Goal: Communication & Community: Answer question/provide support

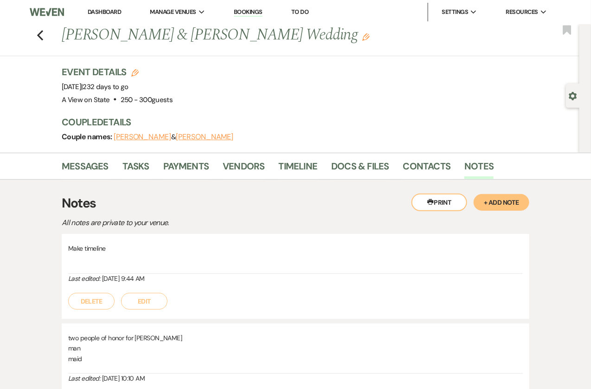
click at [115, 8] on link "Dashboard" at bounding box center [104, 12] width 33 height 8
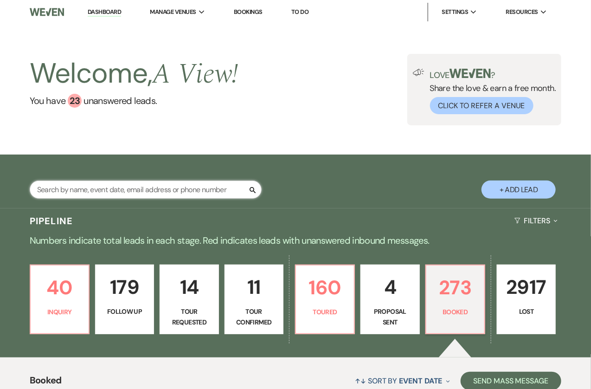
click at [134, 181] on input "text" at bounding box center [146, 189] width 232 height 18
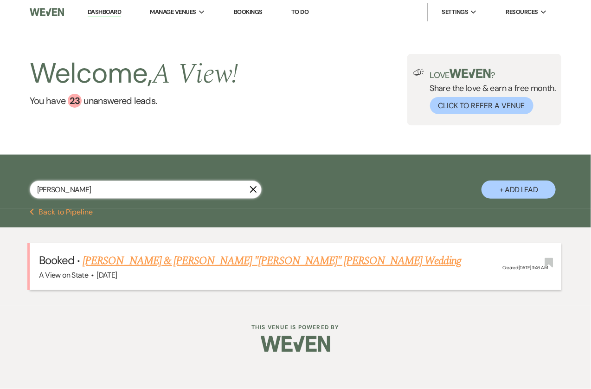
type input "[PERSON_NAME]"
click at [231, 262] on link "[PERSON_NAME] & [PERSON_NAME] "[PERSON_NAME]" [PERSON_NAME] Wedding" at bounding box center [272, 260] width 378 height 17
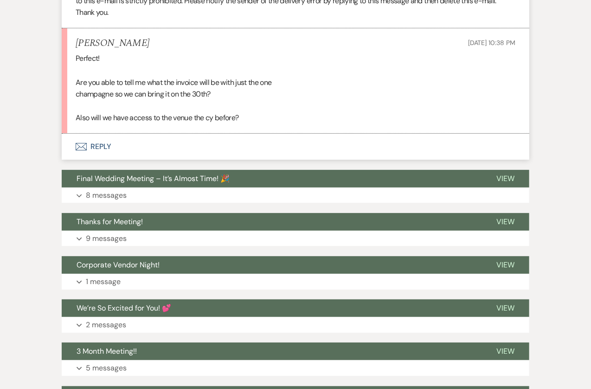
scroll to position [1307, 0]
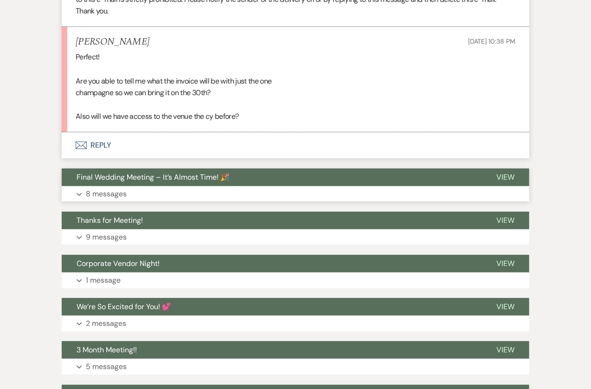
click at [241, 168] on button "Final Wedding Meeting – It’s Almost Time! 🎉" at bounding box center [272, 177] width 420 height 18
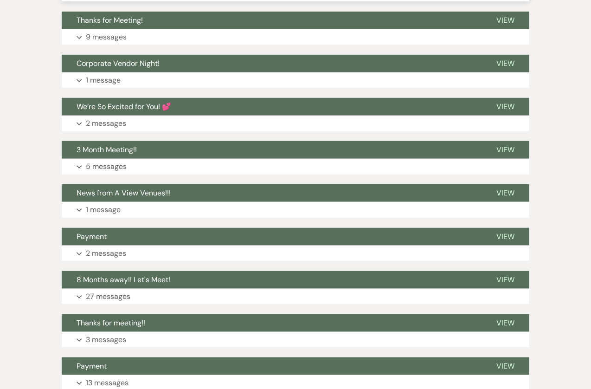
scroll to position [4158, 0]
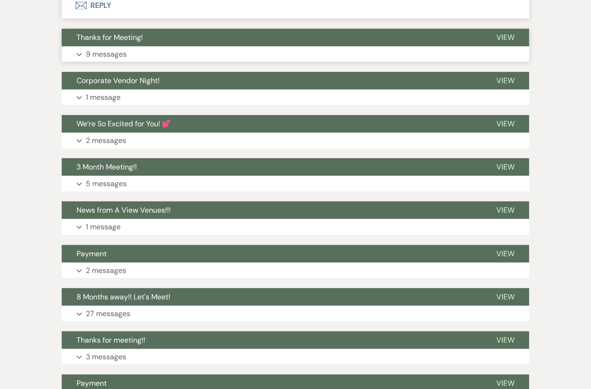
click at [215, 46] on button "Expand 9 messages" at bounding box center [295, 54] width 467 height 16
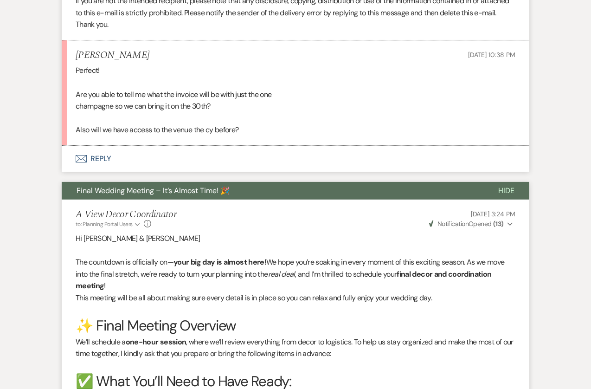
scroll to position [1199, 0]
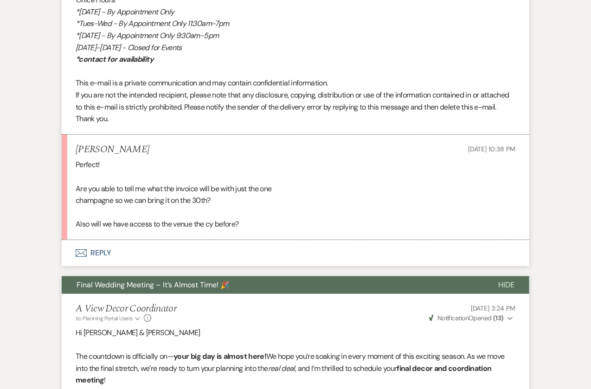
click at [230, 276] on button "Final Wedding Meeting – It’s Almost Time! 🎉" at bounding box center [273, 285] width 422 height 18
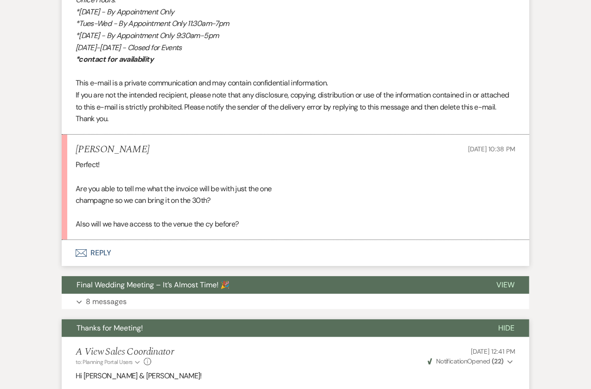
click at [263, 319] on button "Thanks for Meeting!" at bounding box center [273, 328] width 422 height 18
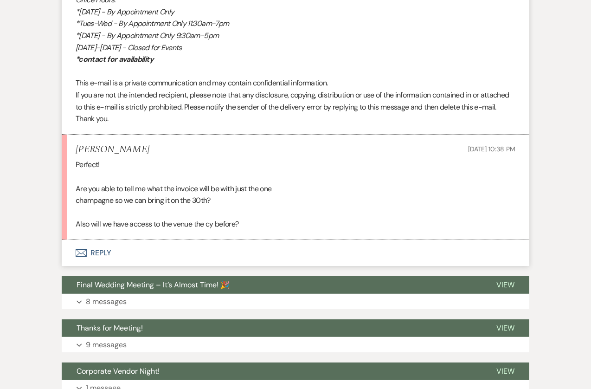
click at [109, 240] on button "Envelope Reply" at bounding box center [295, 253] width 467 height 26
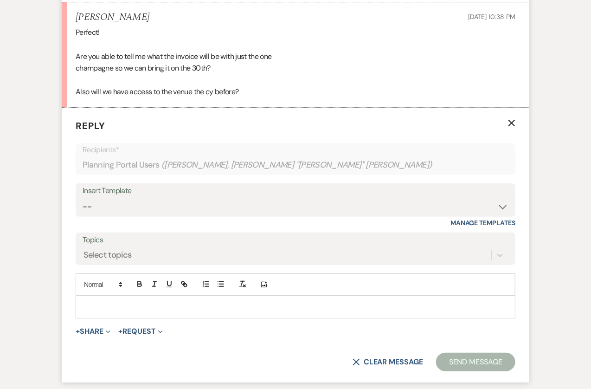
scroll to position [1333, 0]
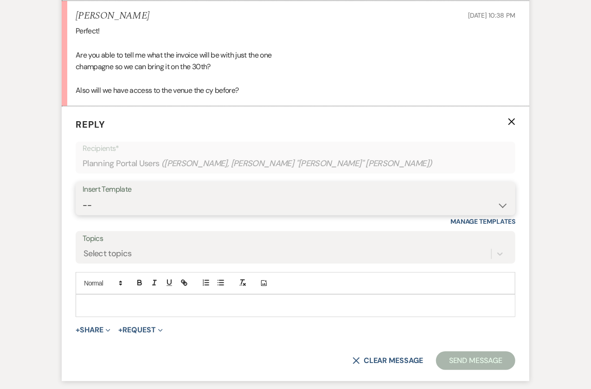
click at [328, 196] on select "-- Tour Confirmation Contract (Pre-Booked Leads) Out of office Inquiry Email Al…" at bounding box center [296, 205] width 426 height 18
select select "3704"
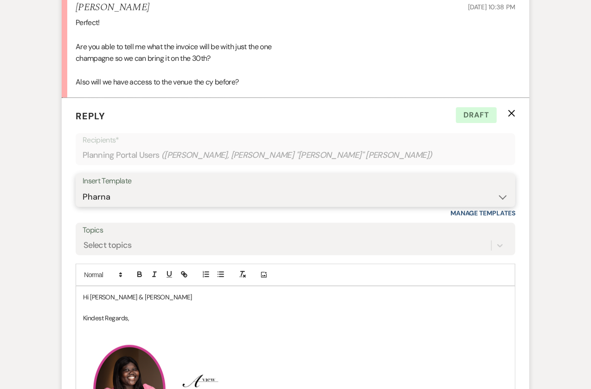
scroll to position [1351, 0]
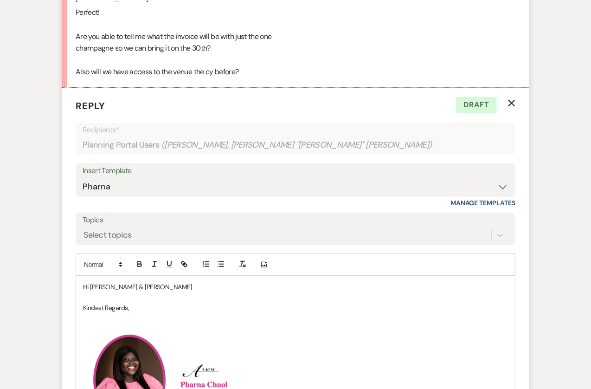
click at [153, 282] on p "Hi [PERSON_NAME] & [PERSON_NAME]" at bounding box center [295, 287] width 425 height 10
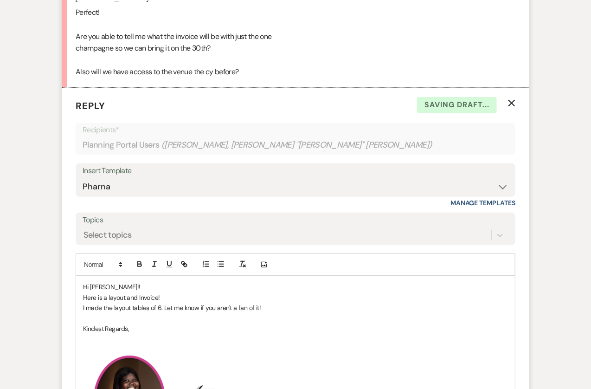
click at [273, 302] on p "I made the layout tables of 6. Let me know if you aren't a fan of it!" at bounding box center [295, 307] width 425 height 10
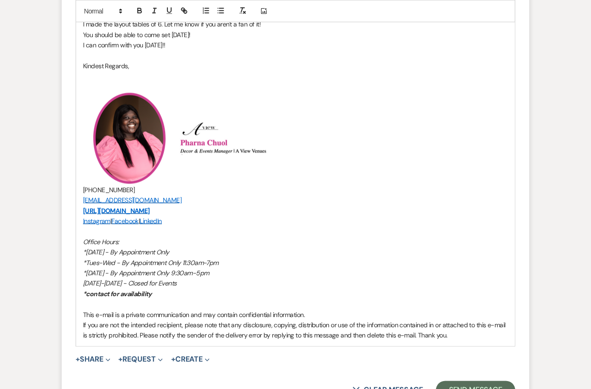
scroll to position [1639, 0]
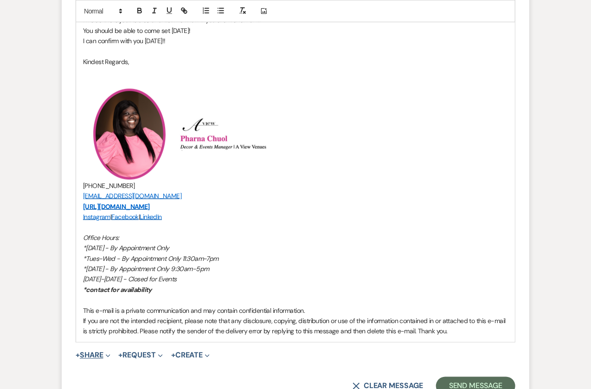
click at [103, 352] on button "+ Share Expand" at bounding box center [93, 355] width 35 height 7
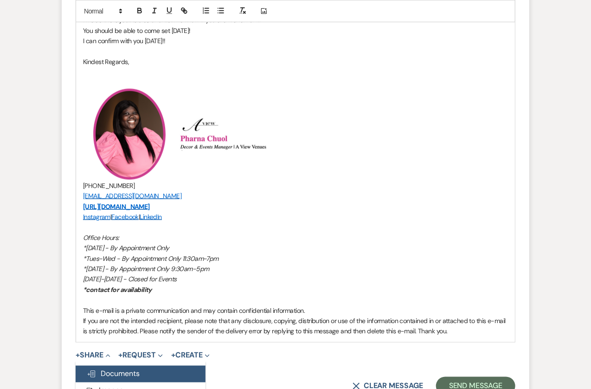
click at [109, 369] on span "Doc Upload Documents" at bounding box center [113, 374] width 53 height 10
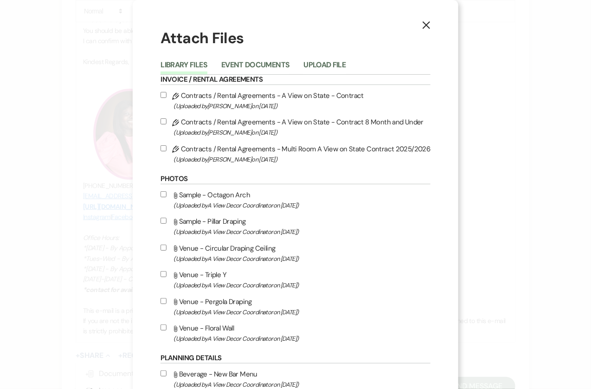
click at [328, 56] on div "Library Files Event Documents Upload File" at bounding box center [294, 64] width 269 height 19
click at [328, 61] on button "Upload File" at bounding box center [324, 67] width 42 height 13
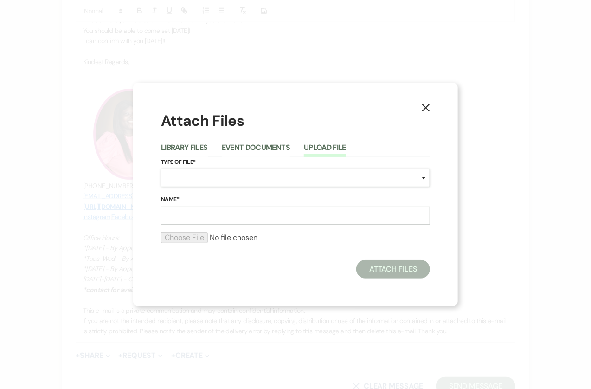
click at [225, 176] on select "Special Event Insurance Vendor Certificate of Insurance Contracts / Rental Agre…" at bounding box center [295, 178] width 269 height 18
select select "22"
click at [195, 212] on input "Name*" at bounding box center [295, 215] width 269 height 18
type input "Final Invoice"
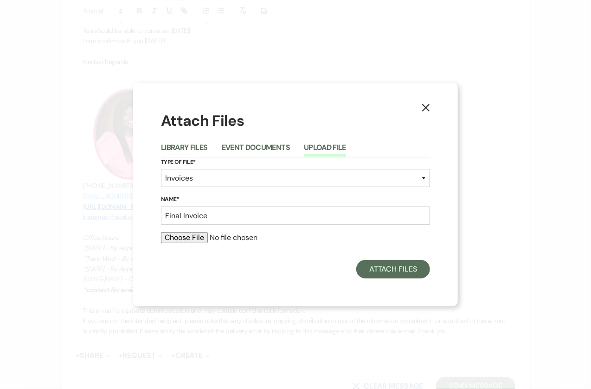
click at [190, 238] on input "file" at bounding box center [295, 237] width 269 height 11
type input "C:\fakepath\[PERSON_NAME] invoice .pdf"
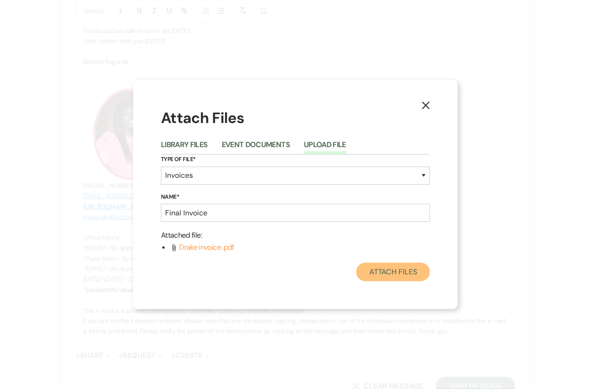
click at [411, 274] on button "Attach Files" at bounding box center [393, 271] width 74 height 19
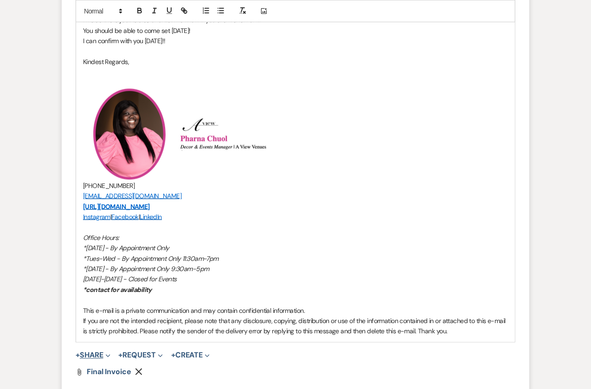
click at [102, 352] on button "+ Share Expand" at bounding box center [93, 355] width 35 height 7
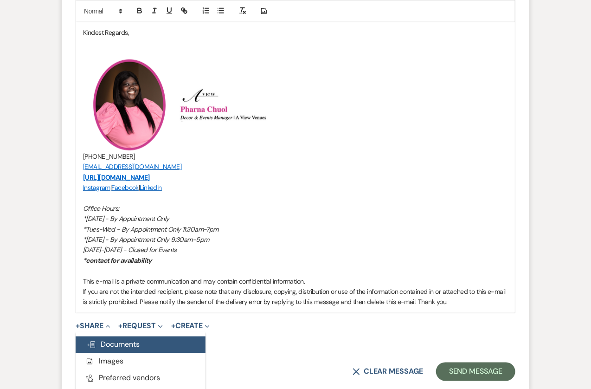
scroll to position [1669, 0]
click at [123, 336] on button "Doc Upload Documents" at bounding box center [141, 344] width 130 height 17
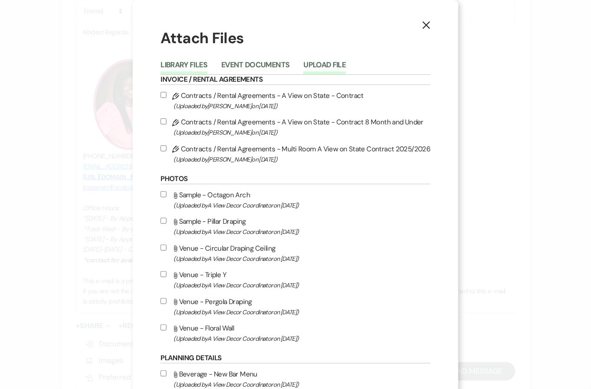
click at [330, 63] on button "Upload File" at bounding box center [324, 67] width 42 height 13
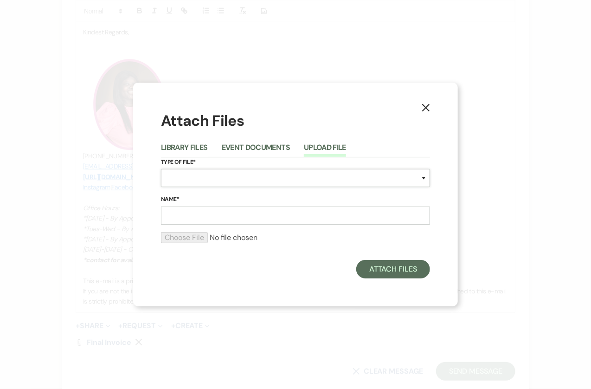
click at [211, 183] on select "Special Event Insurance Vendor Certificate of Insurance Contracts / Rental Agre…" at bounding box center [295, 178] width 269 height 18
select select "24"
click at [209, 216] on input "Name*" at bounding box center [295, 215] width 269 height 18
type input "Layout"
click at [198, 239] on input "file" at bounding box center [295, 237] width 269 height 11
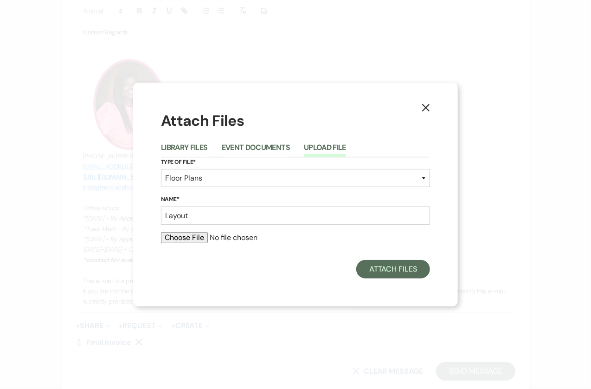
type input "C:\fakepath\[PERSON_NAME] .pdf"
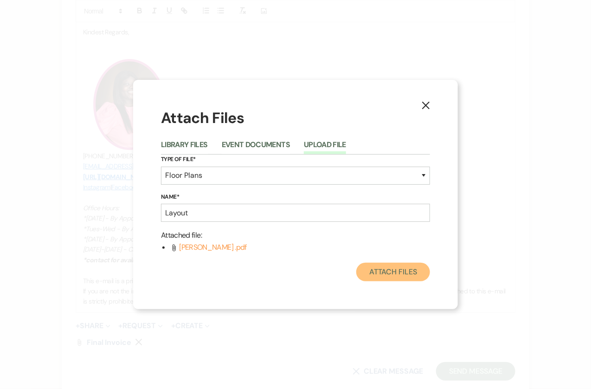
click at [394, 275] on button "Attach Files" at bounding box center [393, 271] width 74 height 19
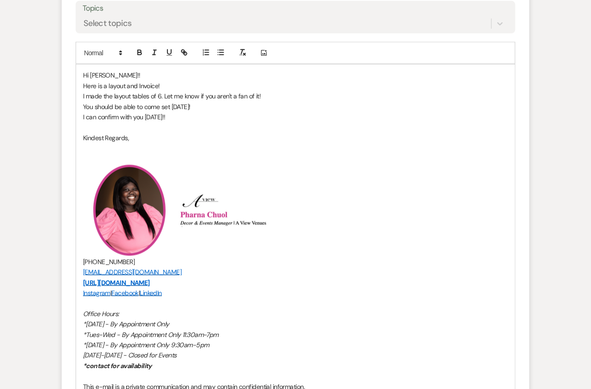
scroll to position [1561, 0]
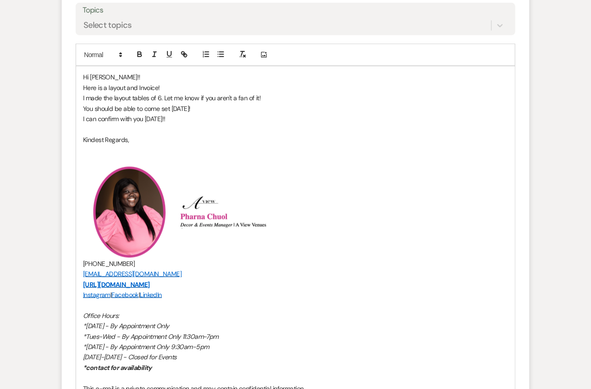
click at [191, 114] on p "I can confirm with you [DATE]!!" at bounding box center [295, 119] width 425 height 10
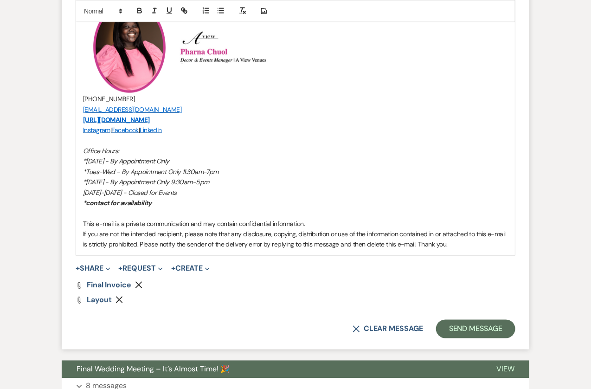
scroll to position [1767, 0]
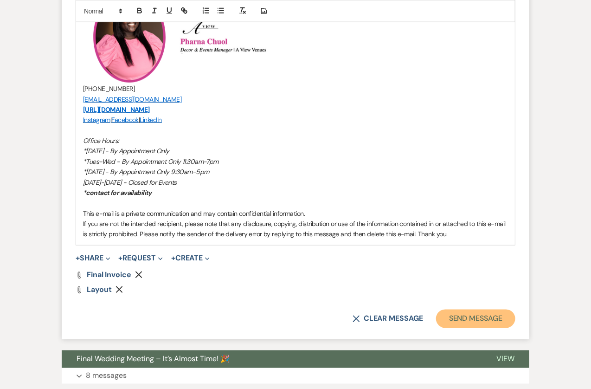
click at [489, 309] on button "Send Message" at bounding box center [475, 318] width 79 height 19
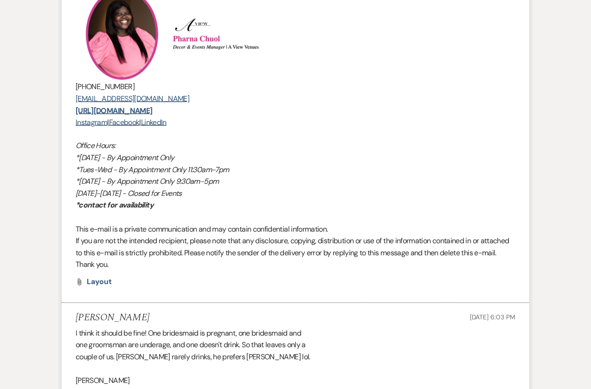
scroll to position [0, 0]
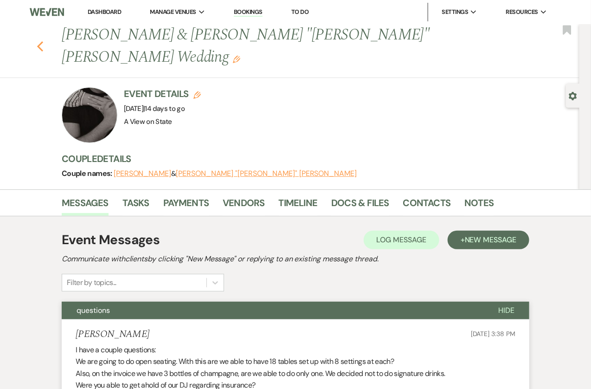
click at [41, 41] on use "button" at bounding box center [40, 46] width 6 height 10
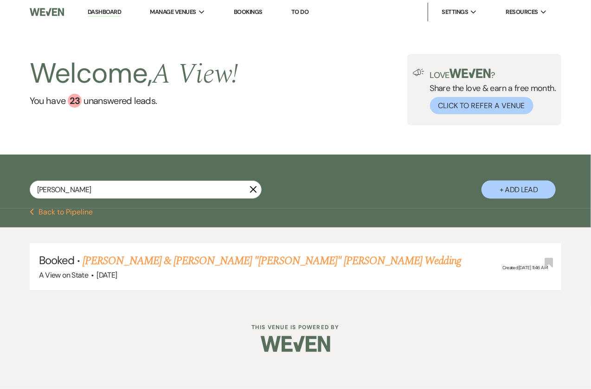
click at [68, 212] on button "Previous Back to Pipeline" at bounding box center [62, 211] width 64 height 7
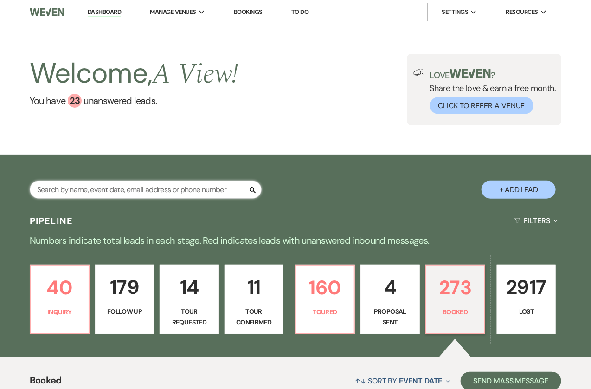
click at [149, 194] on input "text" at bounding box center [146, 189] width 232 height 18
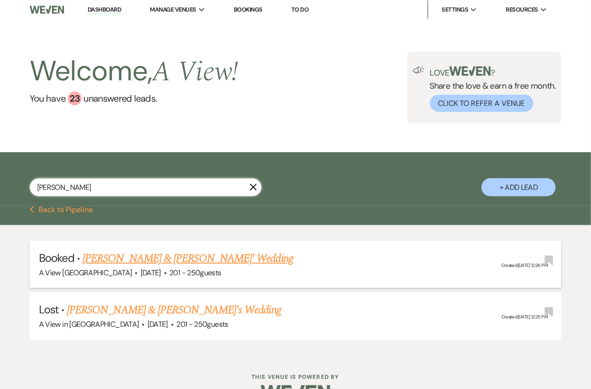
scroll to position [3, 0]
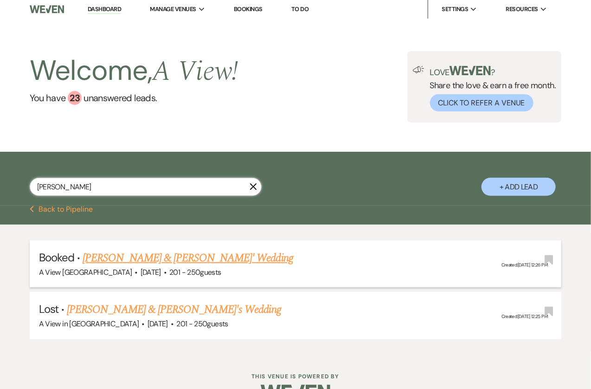
type input "[PERSON_NAME]"
click at [145, 260] on link "[PERSON_NAME] & [PERSON_NAME]' Wedding" at bounding box center [188, 258] width 211 height 17
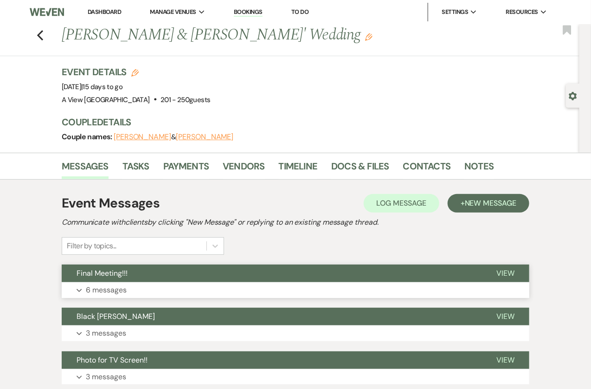
click at [211, 282] on button "Expand 6 messages" at bounding box center [295, 290] width 467 height 16
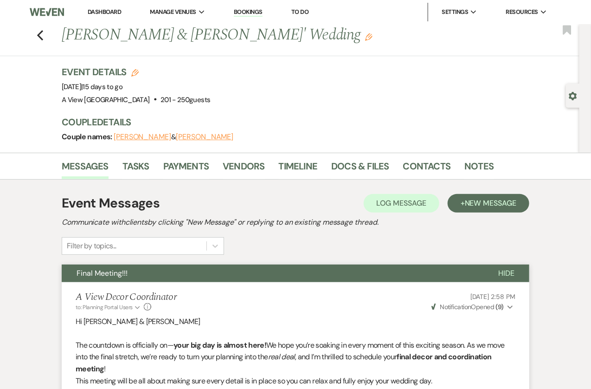
click at [98, 10] on link "Dashboard" at bounding box center [104, 12] width 33 height 8
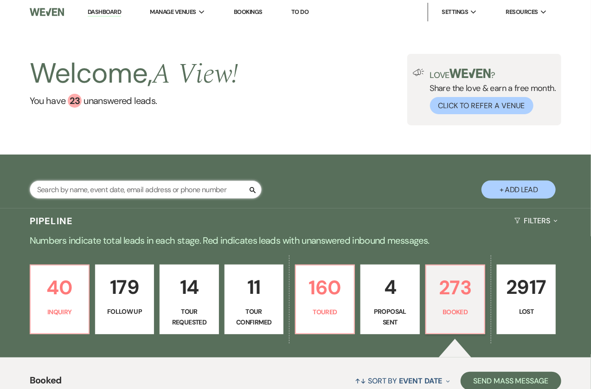
click at [190, 190] on input "text" at bounding box center [146, 189] width 232 height 18
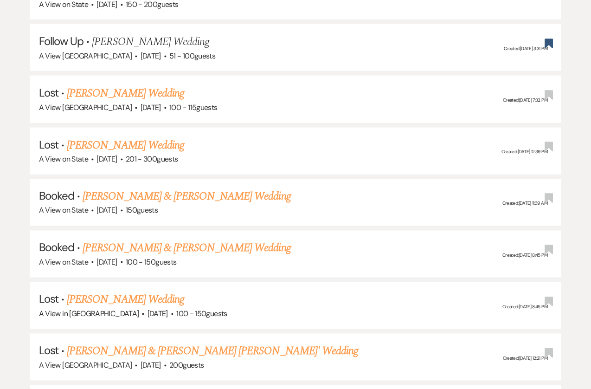
scroll to position [481, 0]
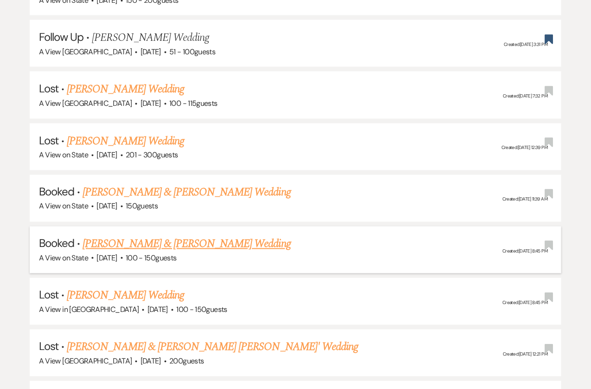
type input "[PERSON_NAME]"
click at [211, 242] on link "[PERSON_NAME] & [PERSON_NAME] Wedding" at bounding box center [187, 244] width 208 height 17
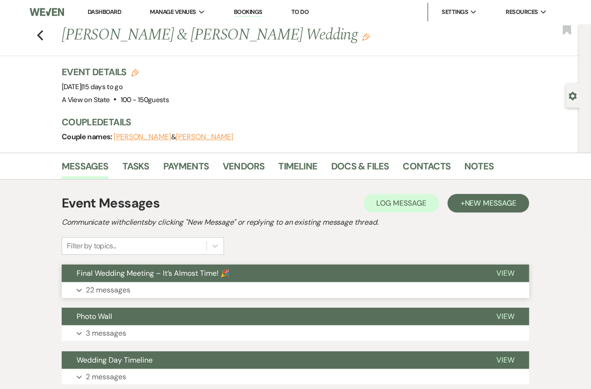
click at [237, 284] on button "Expand 22 messages" at bounding box center [295, 290] width 467 height 16
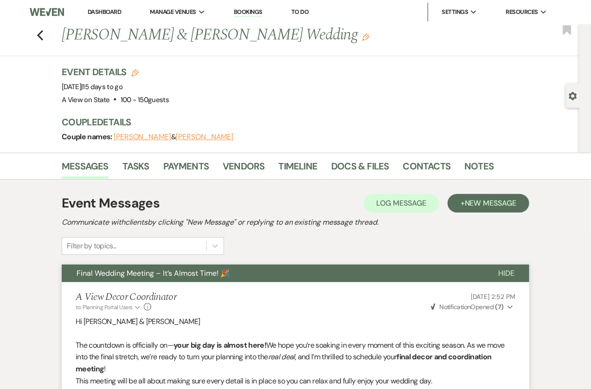
click at [33, 37] on div "Previous [PERSON_NAME] & [PERSON_NAME] Wedding Edit Bookmark" at bounding box center [287, 40] width 584 height 32
click at [41, 33] on icon "Previous" at bounding box center [40, 35] width 7 height 11
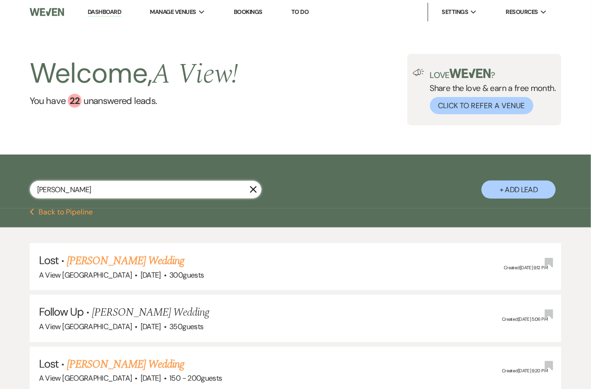
click at [154, 192] on input "[PERSON_NAME]" at bounding box center [146, 189] width 232 height 18
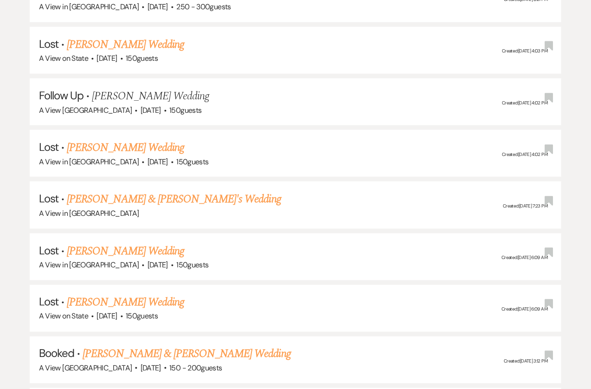
scroll to position [377, 0]
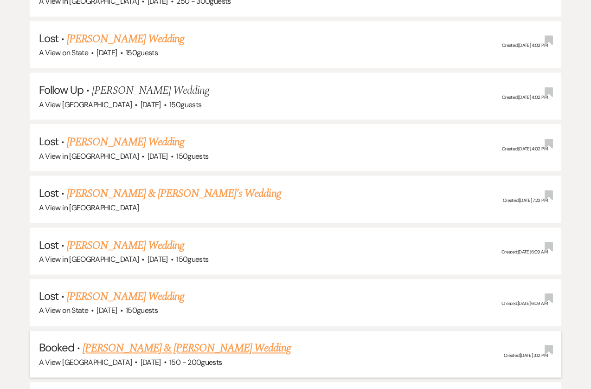
type input "[PERSON_NAME]"
click at [159, 343] on link "[PERSON_NAME] & [PERSON_NAME] Wedding" at bounding box center [187, 348] width 208 height 17
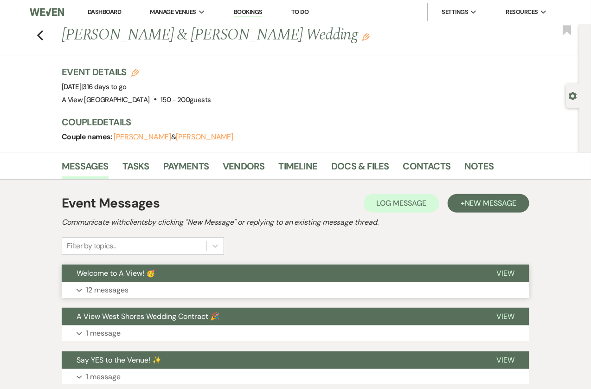
click at [199, 277] on button "Welcome to A View! 🥳" at bounding box center [272, 273] width 420 height 18
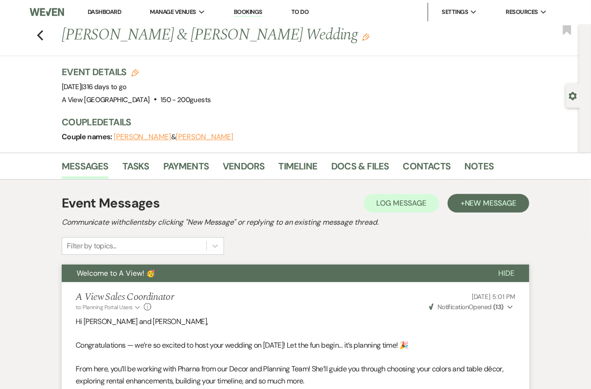
click at [107, 13] on link "Dashboard" at bounding box center [104, 12] width 33 height 8
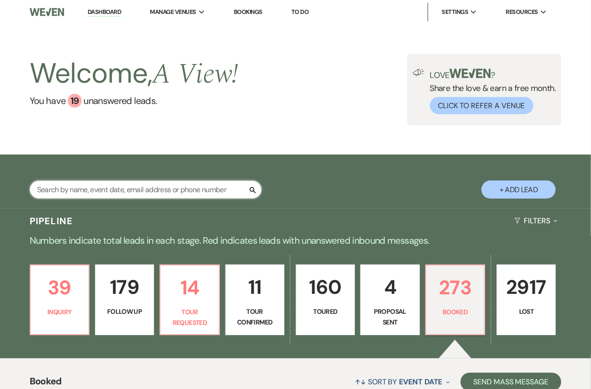
click at [122, 191] on input "text" at bounding box center [146, 189] width 232 height 18
click at [121, 191] on input "text" at bounding box center [146, 189] width 232 height 18
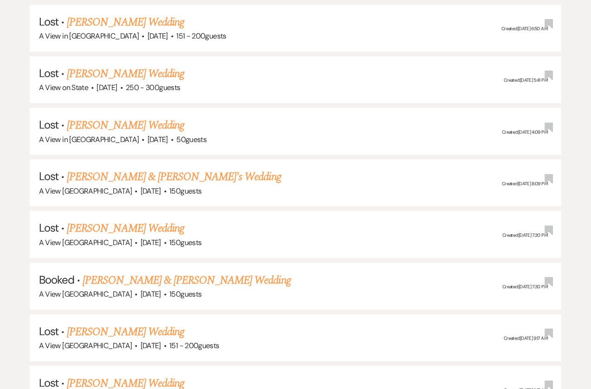
scroll to position [928, 0]
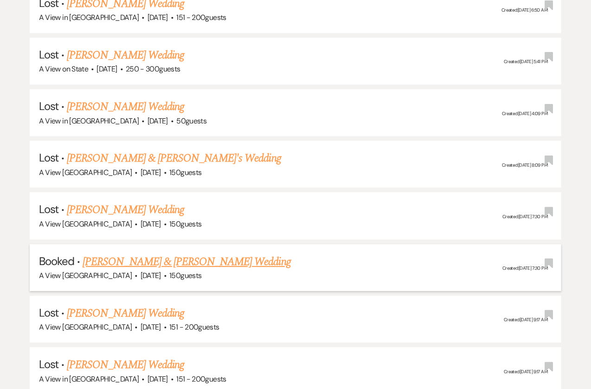
type input "Becca Dam"
click at [166, 254] on link "[PERSON_NAME] & [PERSON_NAME] Wedding" at bounding box center [187, 261] width 208 height 17
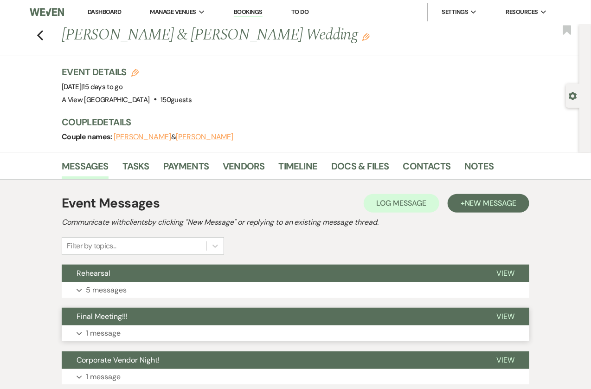
click at [205, 319] on button "Final Meeting!!!" at bounding box center [272, 316] width 420 height 18
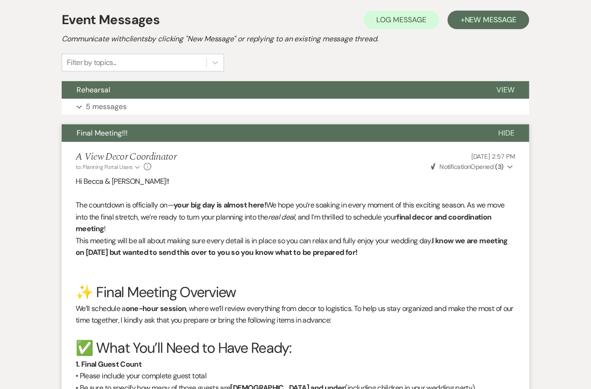
scroll to position [173, 0]
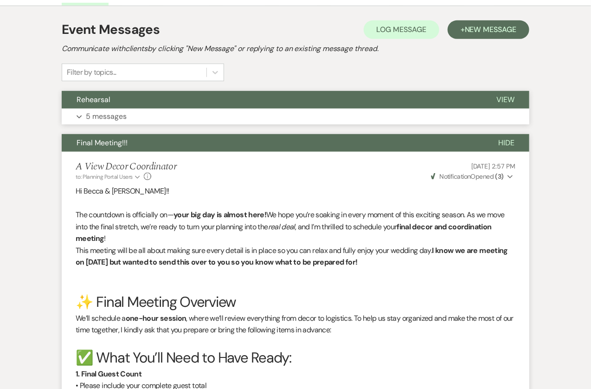
click at [206, 117] on button "Expand 5 messages" at bounding box center [295, 117] width 467 height 16
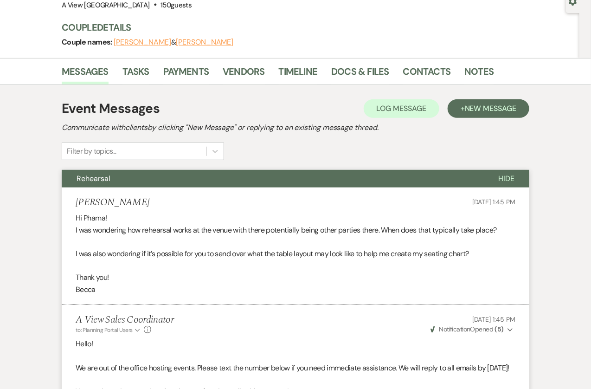
scroll to position [0, 0]
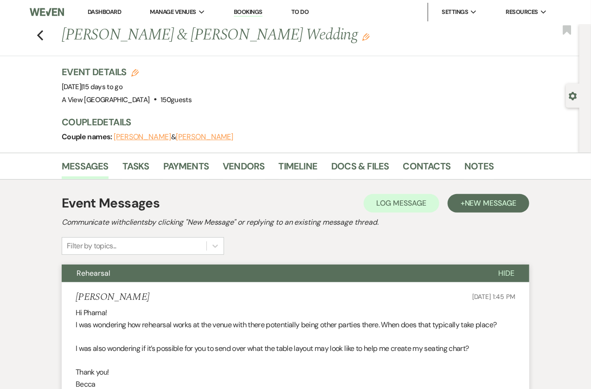
click at [96, 13] on link "Dashboard" at bounding box center [104, 12] width 33 height 8
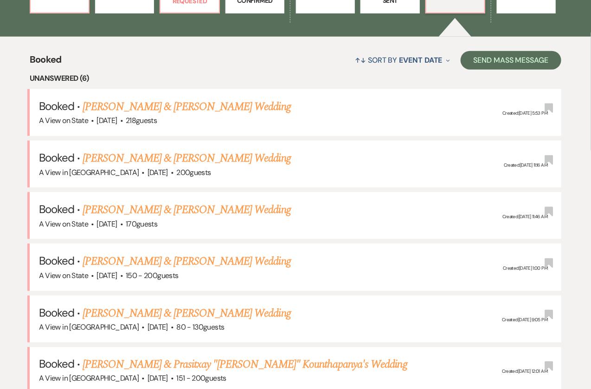
scroll to position [327, 0]
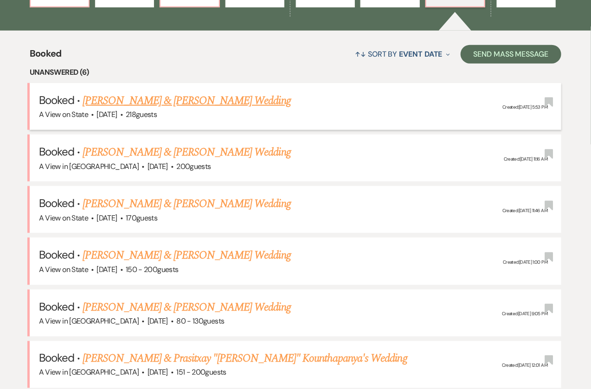
click at [180, 99] on link "[PERSON_NAME] & [PERSON_NAME] Wedding" at bounding box center [187, 100] width 208 height 17
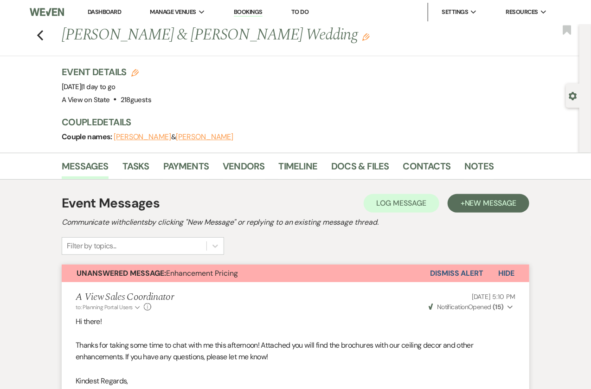
click at [440, 277] on button "Dismiss Alert" at bounding box center [456, 273] width 53 height 18
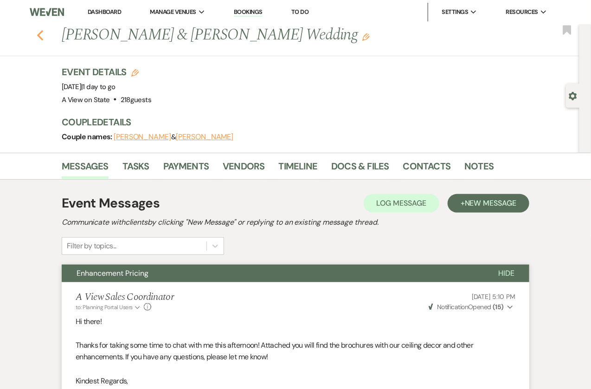
click at [41, 32] on use "button" at bounding box center [40, 35] width 6 height 10
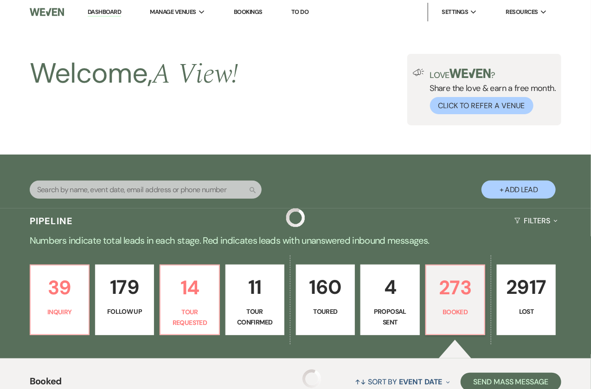
scroll to position [327, 0]
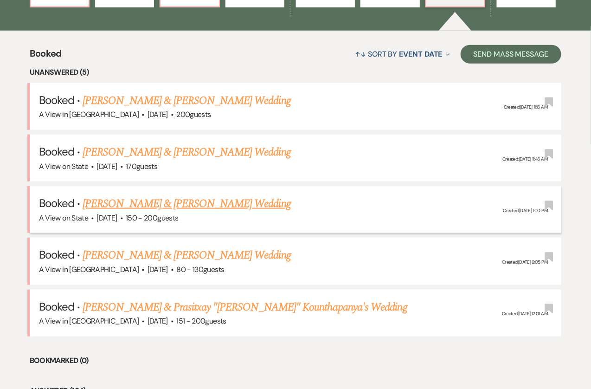
click at [154, 205] on link "[PERSON_NAME] & [PERSON_NAME] Wedding" at bounding box center [187, 203] width 208 height 17
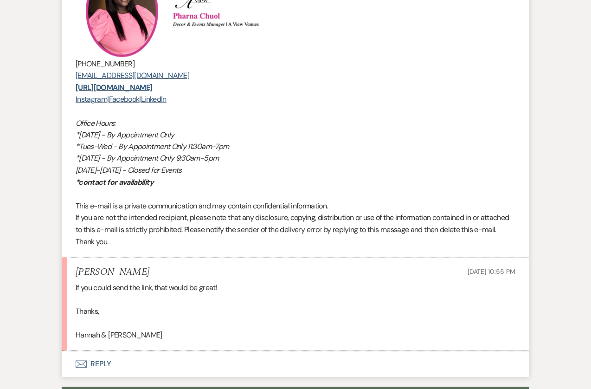
scroll to position [528, 0]
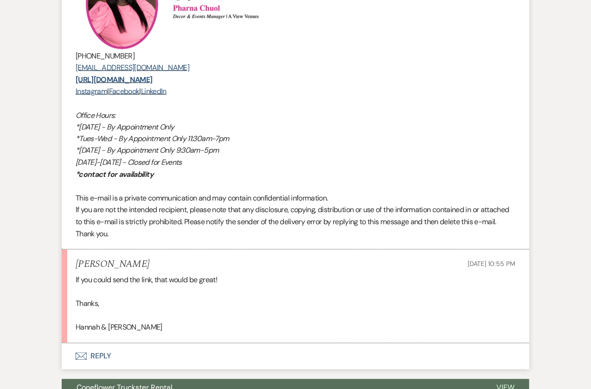
click at [92, 356] on button "Envelope Reply" at bounding box center [295, 356] width 467 height 26
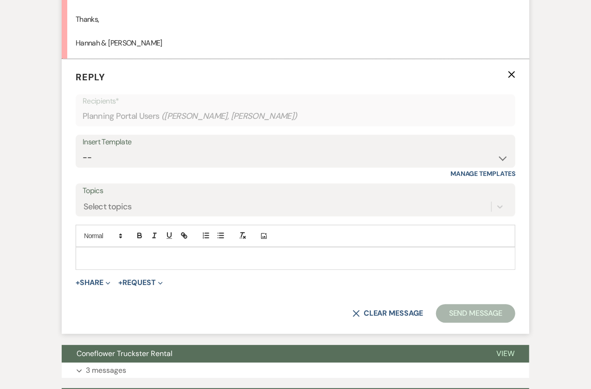
scroll to position [826, 0]
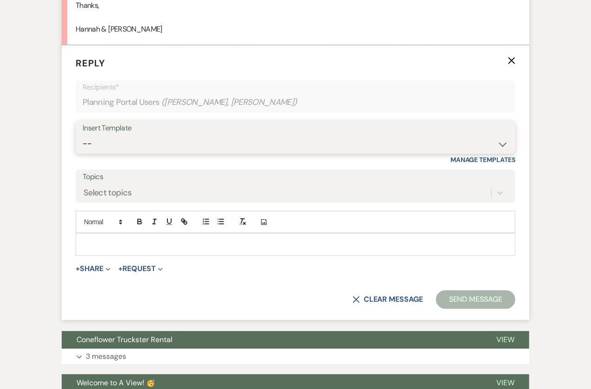
click at [198, 144] on select "-- Tour Confirmation Contract (Pre-Booked Leads) Out of office Inquiry Email Al…" at bounding box center [296, 143] width 426 height 18
select select "3704"
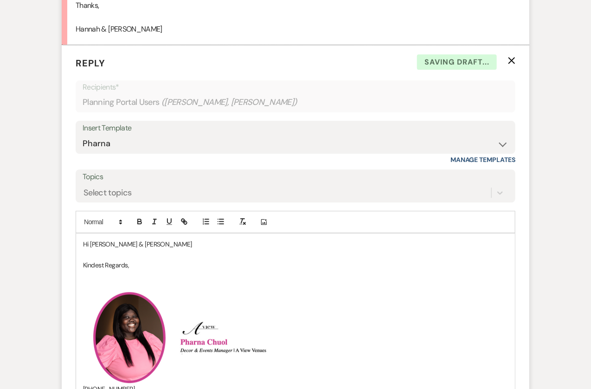
click at [142, 244] on p "Hi [PERSON_NAME] & [PERSON_NAME]" at bounding box center [295, 244] width 425 height 10
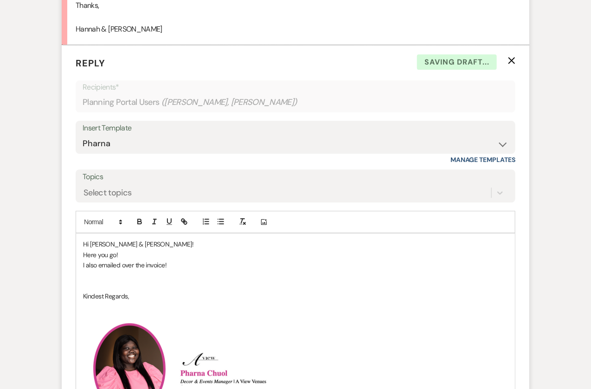
click at [173, 264] on p "I also emailed over the invoice!" at bounding box center [295, 265] width 425 height 10
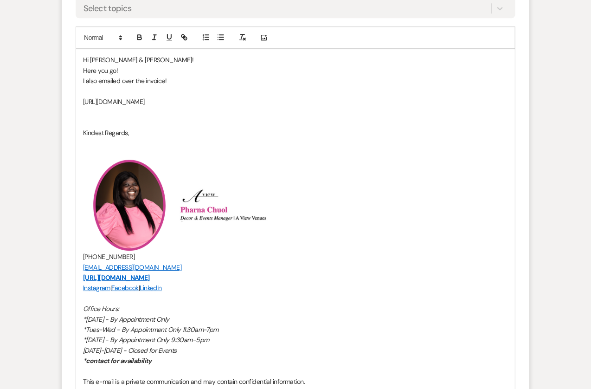
scroll to position [1106, 0]
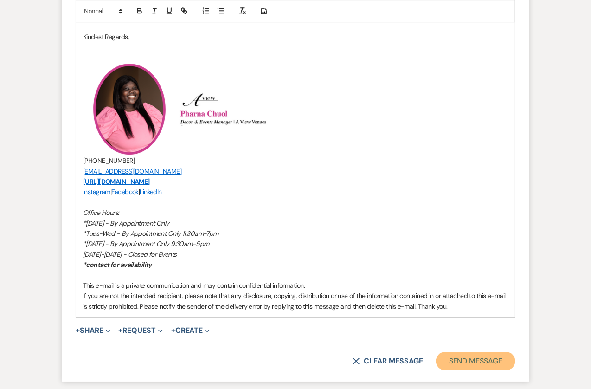
click at [471, 352] on button "Send Message" at bounding box center [475, 361] width 79 height 19
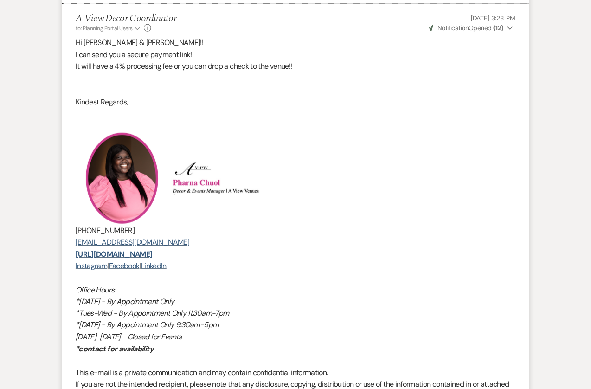
scroll to position [0, 0]
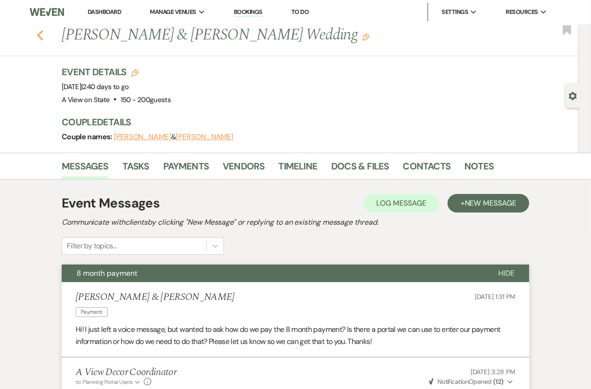
click at [38, 33] on icon "Previous" at bounding box center [40, 35] width 7 height 11
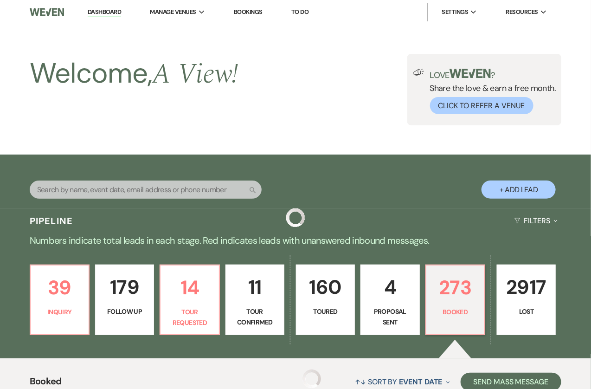
scroll to position [327, 0]
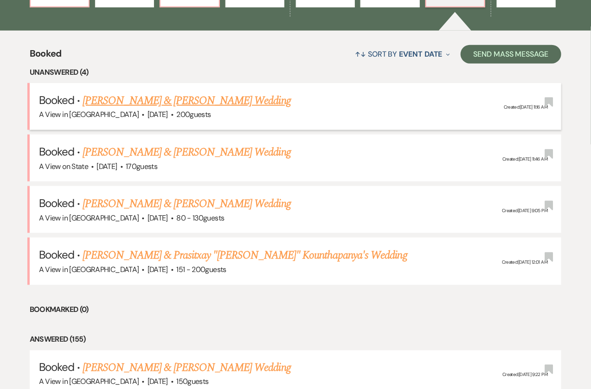
click at [211, 100] on link "[PERSON_NAME] & [PERSON_NAME] Wedding" at bounding box center [187, 100] width 208 height 17
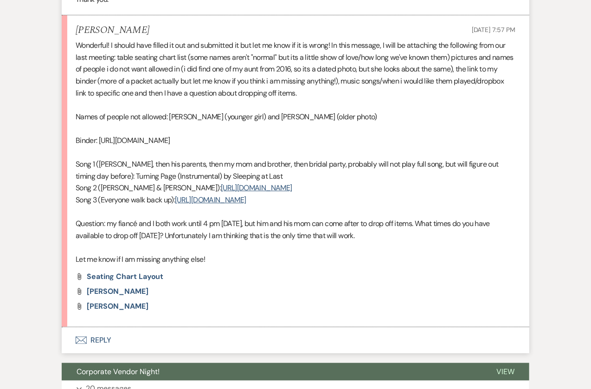
scroll to position [1395, 0]
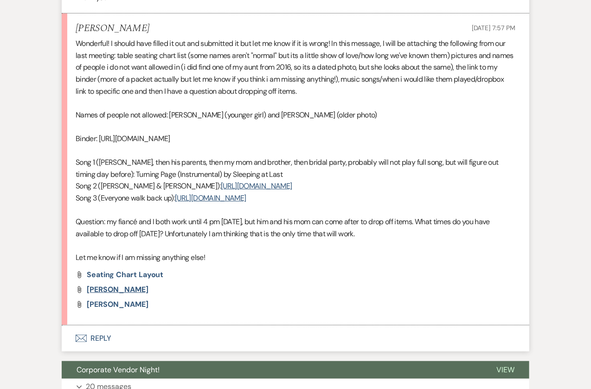
click at [121, 294] on span "[PERSON_NAME]" at bounding box center [118, 289] width 62 height 10
click at [110, 309] on span "[PERSON_NAME]" at bounding box center [118, 304] width 62 height 10
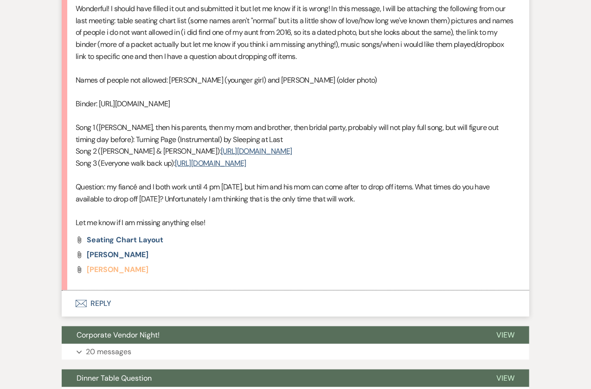
scroll to position [1432, 0]
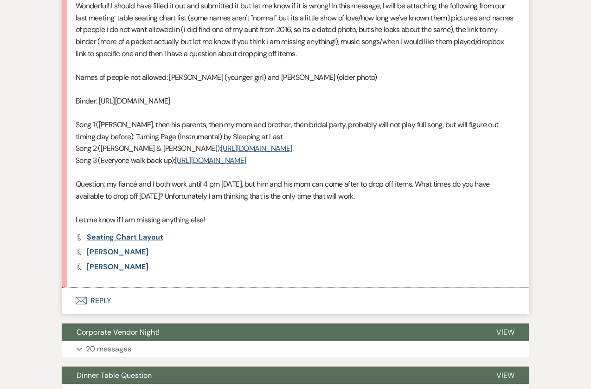
click at [136, 242] on span "seating chart layout" at bounding box center [125, 237] width 77 height 10
drag, startPoint x: 443, startPoint y: 98, endPoint x: 99, endPoint y: 101, distance: 344.6
click at [99, 101] on p "Binder: [URL][DOMAIN_NAME]" at bounding box center [296, 101] width 440 height 12
copy p "[URL][DOMAIN_NAME]"
click at [109, 314] on button "Envelope Reply" at bounding box center [295, 301] width 467 height 26
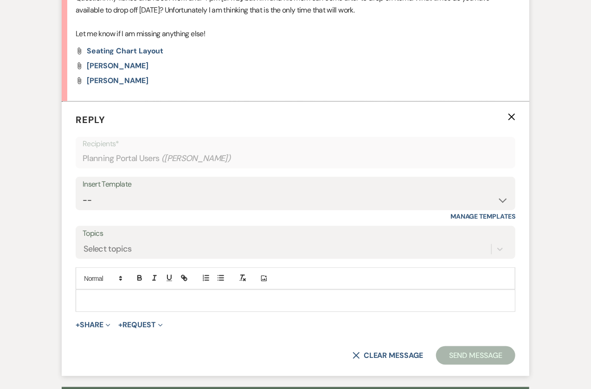
scroll to position [1659, 0]
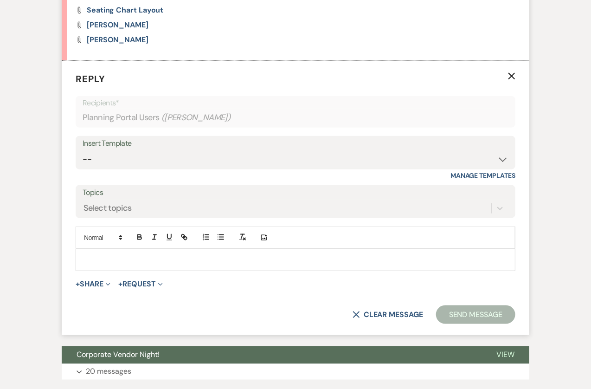
click at [178, 155] on form "Reply X Recipients* Planning Portal Users ( [PERSON_NAME] ) Insert Template -- …" at bounding box center [295, 198] width 467 height 275
click at [177, 179] on div "Insert Template -- Tour Confirmation Contract (Pre-Booked Leads) Out of office …" at bounding box center [296, 158] width 440 height 44
click at [168, 168] on select "-- Tour Confirmation Contract (Pre-Booked Leads) Out of office Inquiry Email Al…" at bounding box center [296, 159] width 426 height 18
select select "3703"
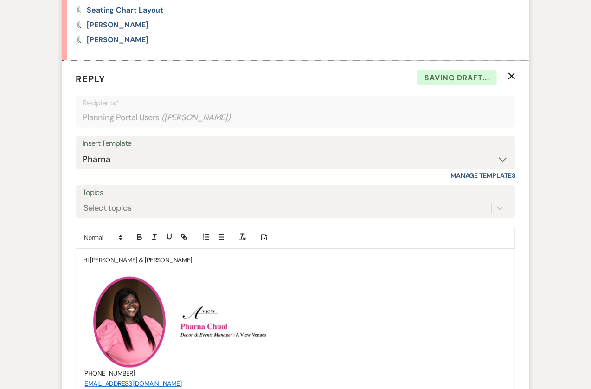
click at [160, 265] on p "Hi [PERSON_NAME] & [PERSON_NAME]" at bounding box center [295, 260] width 425 height 10
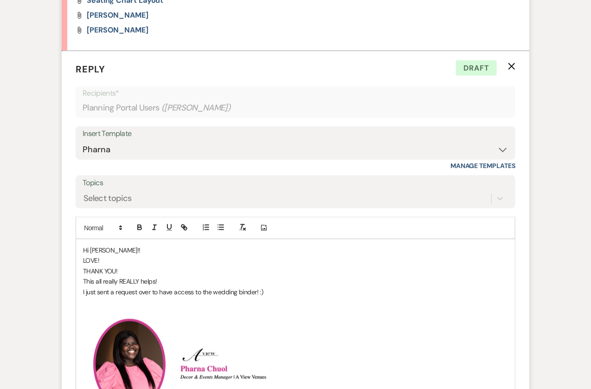
scroll to position [1671, 0]
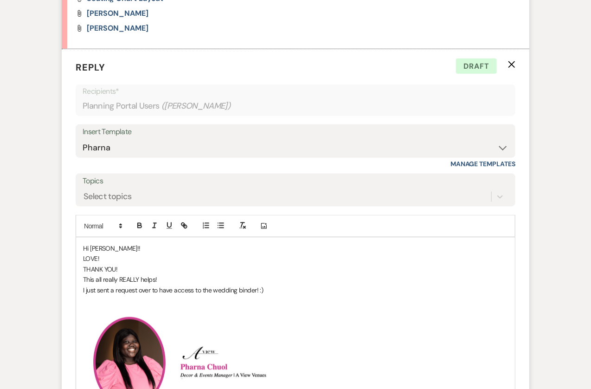
click at [283, 295] on p "I just sent a request over to have access to the wedding binder! :)" at bounding box center [295, 290] width 425 height 10
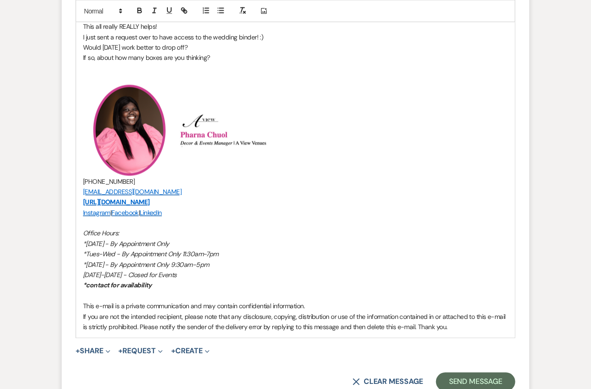
scroll to position [1979, 0]
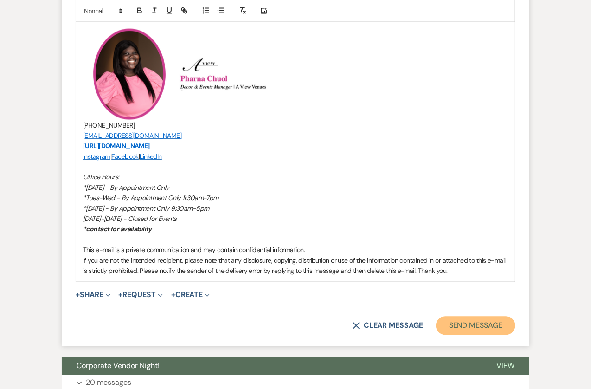
click at [450, 335] on button "Send Message" at bounding box center [475, 325] width 79 height 19
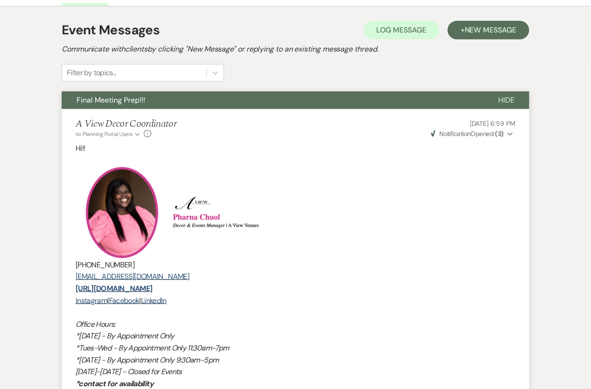
scroll to position [0, 0]
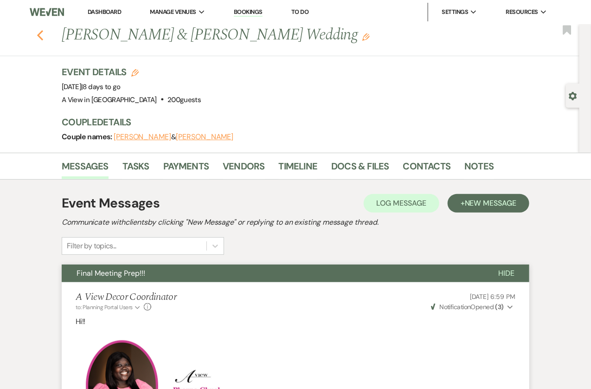
click at [42, 34] on icon "Previous" at bounding box center [40, 35] width 7 height 11
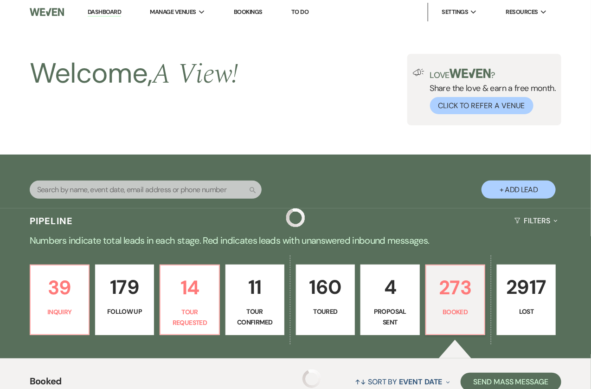
scroll to position [327, 0]
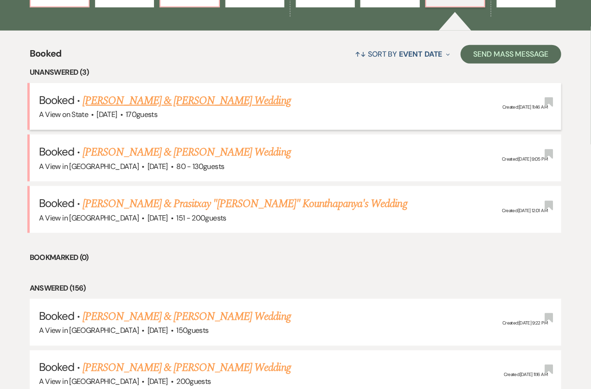
click at [222, 102] on link "[PERSON_NAME] & [PERSON_NAME] Wedding" at bounding box center [187, 100] width 208 height 17
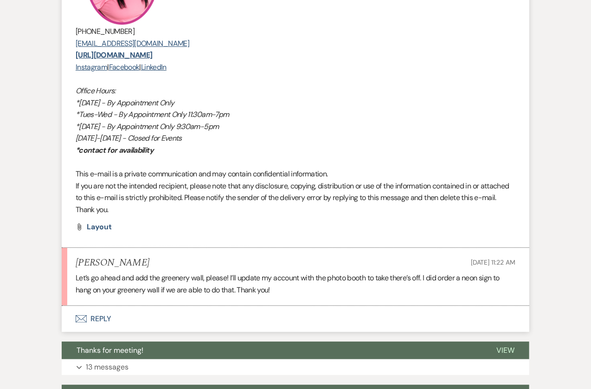
scroll to position [1292, 0]
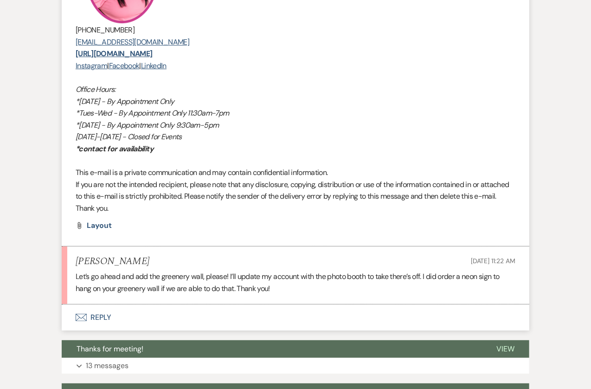
click at [147, 309] on button "Envelope Reply" at bounding box center [295, 317] width 467 height 26
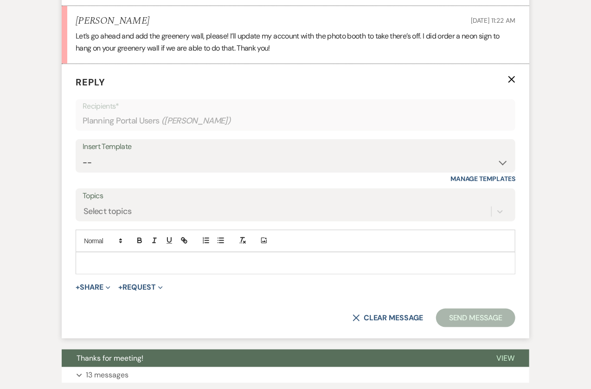
scroll to position [1536, 0]
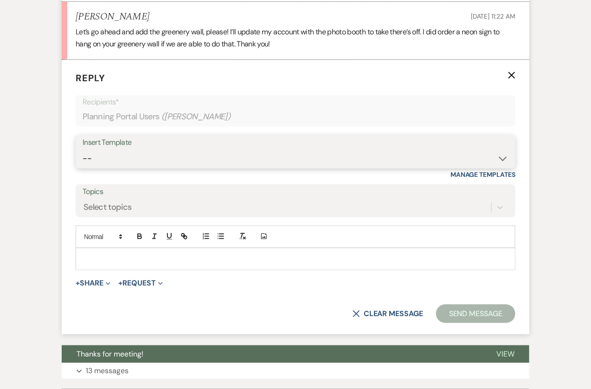
click at [212, 155] on select "-- Tour Confirmation Contract (Pre-Booked Leads) Out of office Inquiry Email Al…" at bounding box center [296, 158] width 426 height 18
select select "3704"
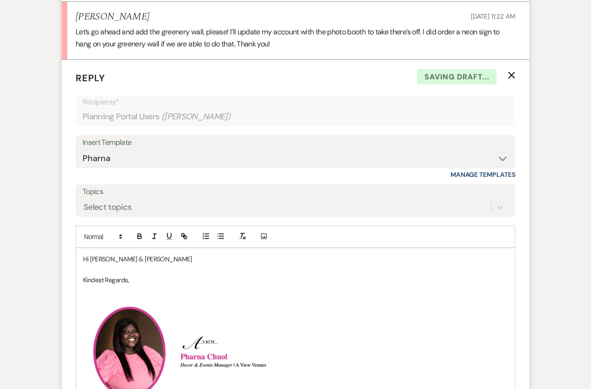
click at [157, 257] on p "Hi [PERSON_NAME] & [PERSON_NAME]" at bounding box center [295, 259] width 425 height 10
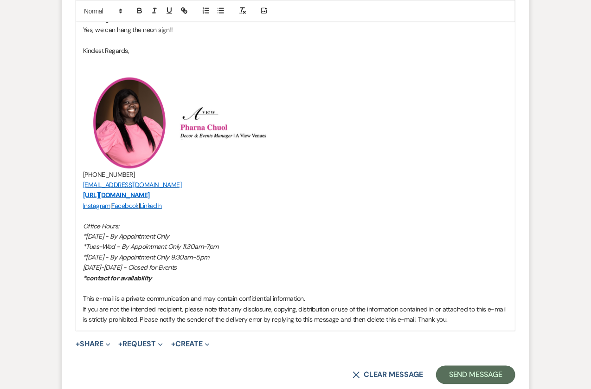
scroll to position [1817, 0]
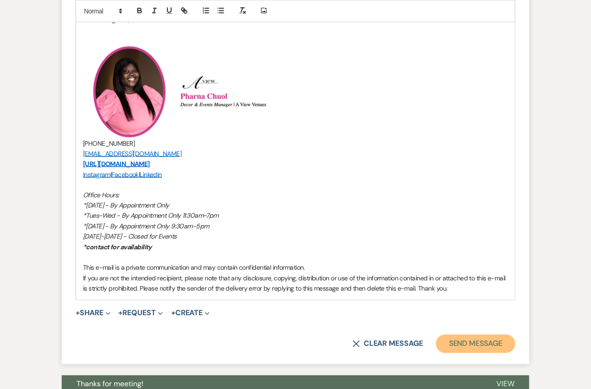
click at [463, 341] on button "Send Message" at bounding box center [475, 343] width 79 height 19
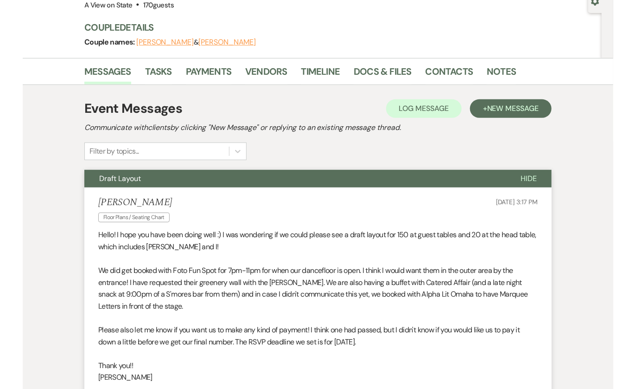
scroll to position [0, 0]
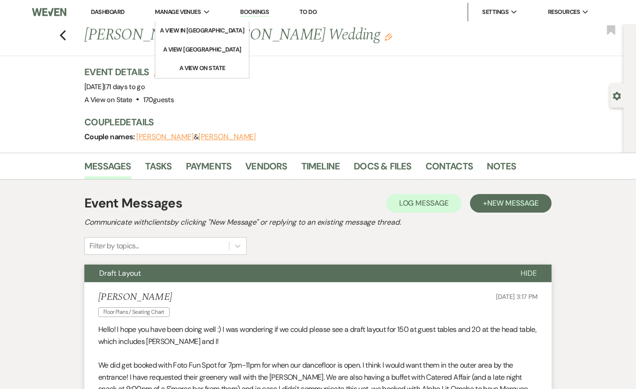
click at [191, 13] on span "Manage Venues" at bounding box center [178, 11] width 46 height 9
click at [96, 7] on li "Dashboard" at bounding box center [107, 12] width 43 height 19
click at [103, 12] on link "Dashboard" at bounding box center [107, 12] width 33 height 8
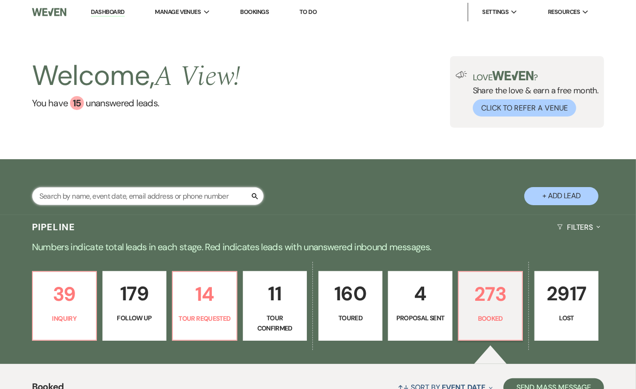
click at [147, 199] on input "text" at bounding box center [148, 196] width 232 height 18
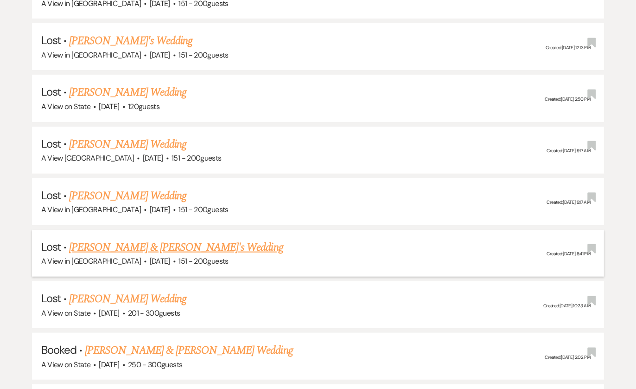
scroll to position [395, 0]
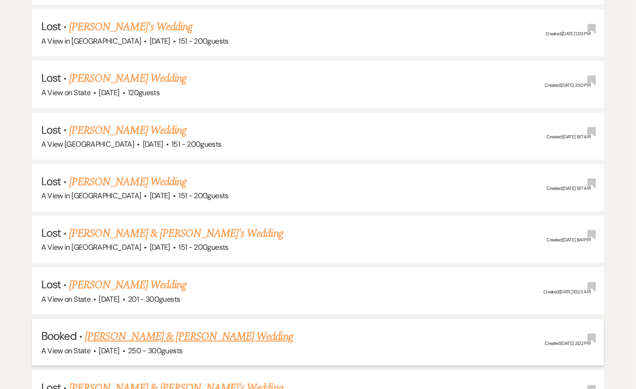
type input "[PERSON_NAME]"
click at [168, 332] on link "[PERSON_NAME] & [PERSON_NAME] Wedding" at bounding box center [189, 336] width 208 height 17
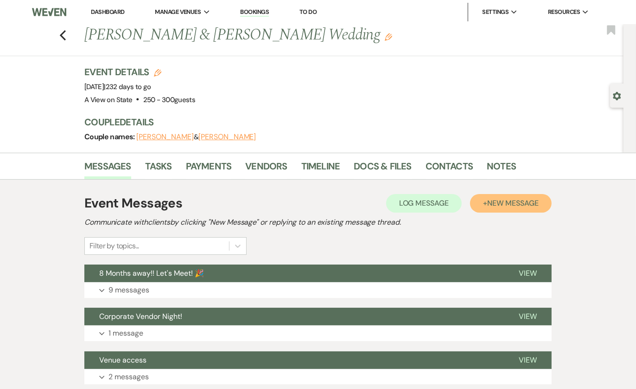
click at [502, 210] on button "+ New Message" at bounding box center [511, 203] width 82 height 19
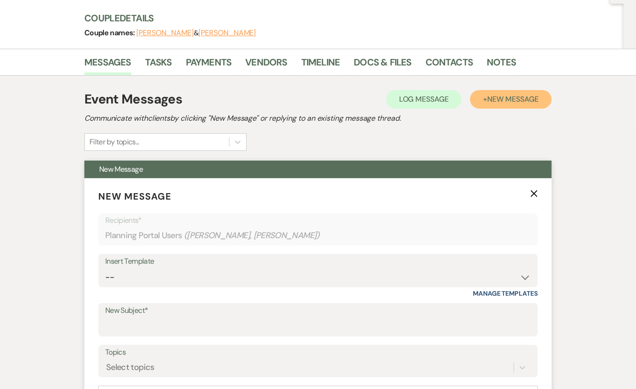
scroll to position [116, 0]
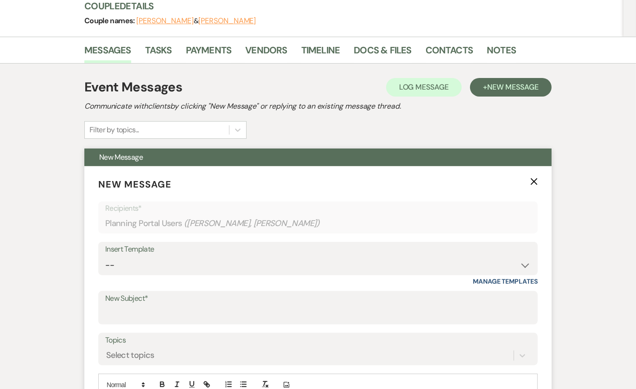
click at [153, 250] on div "Insert Template" at bounding box center [318, 249] width 426 height 13
click at [160, 264] on select "-- Tour Confirmation Contract (Pre-Booked Leads) Out of office Inquiry Email Al…" at bounding box center [318, 265] width 426 height 18
select select "3704"
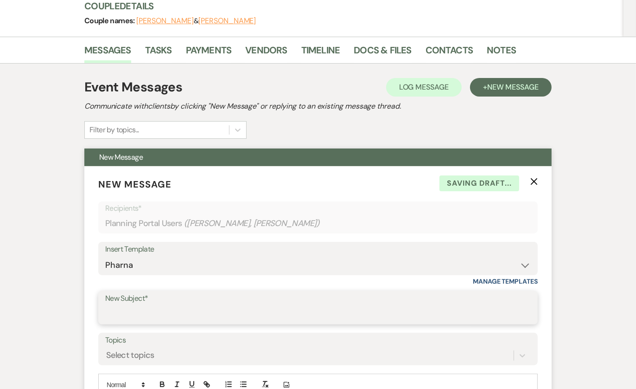
click at [156, 309] on input "New Subject*" at bounding box center [318, 314] width 426 height 18
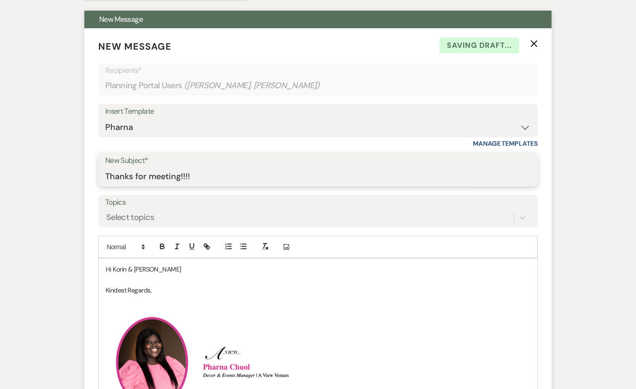
scroll to position [311, 0]
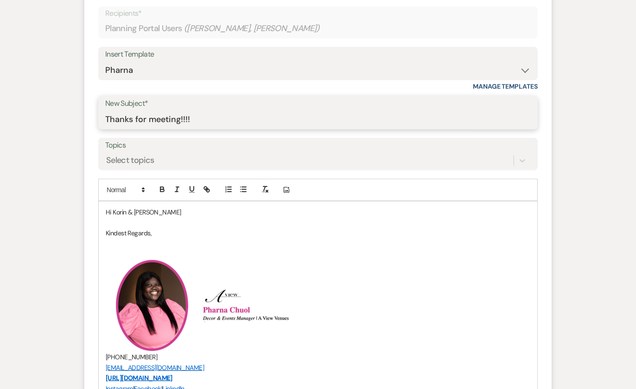
type input "Thanks for meeting!!!!"
click at [158, 207] on p "Hi Korin & [PERSON_NAME]" at bounding box center [318, 212] width 425 height 10
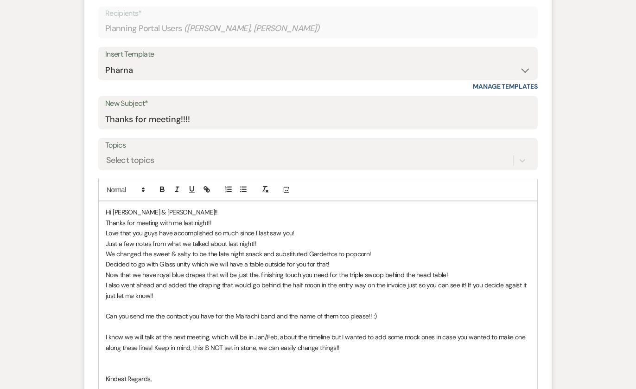
click at [324, 253] on p "We changed the sweet & salty to be the late night snack and substituted Gardett…" at bounding box center [318, 254] width 425 height 10
click at [313, 254] on p "We changed the sweet & salty to be the late night snack and substituted Gardett…" at bounding box center [318, 254] width 425 height 10
click at [340, 250] on p "We changed the sweet & salty to be the late night snack and substituted gardett…" at bounding box center [318, 254] width 425 height 10
click at [320, 253] on p "We changed the sweet & salty to be the late night snack and substituted gardett…" at bounding box center [318, 254] width 425 height 10
click at [228, 251] on p "We changed the sweet & salty to be the late night snack and substituted gardett…" at bounding box center [318, 254] width 425 height 10
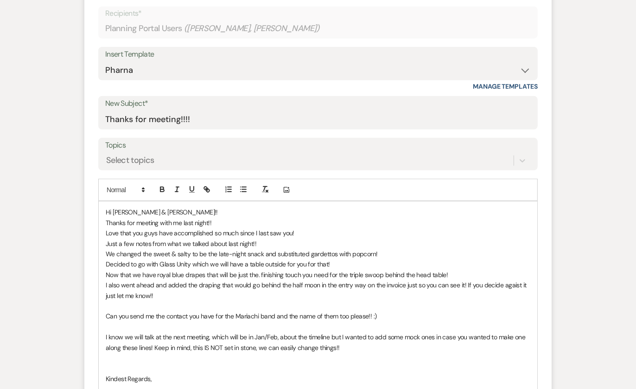
click at [198, 262] on p "Decided to go with Glass Unity which we will have a table outside for you for t…" at bounding box center [318, 264] width 425 height 10
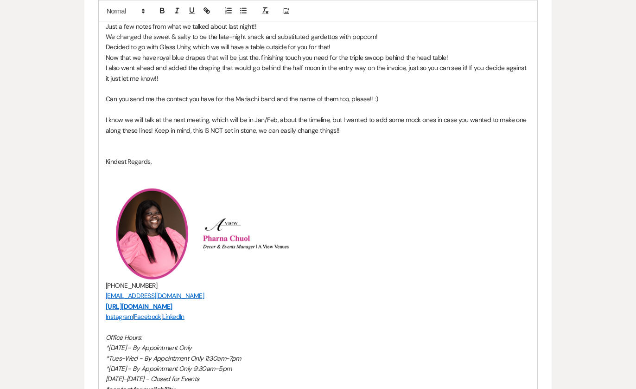
scroll to position [529, 0]
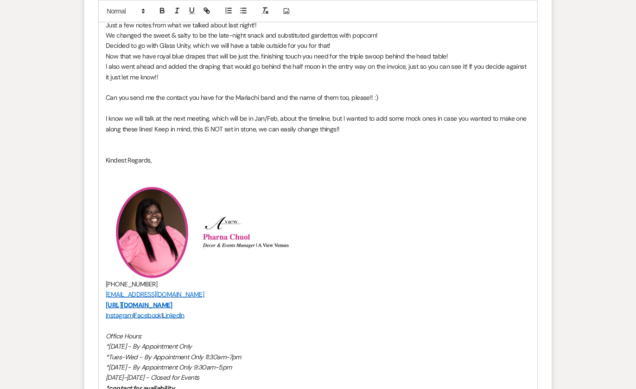
click at [215, 139] on p at bounding box center [318, 139] width 425 height 10
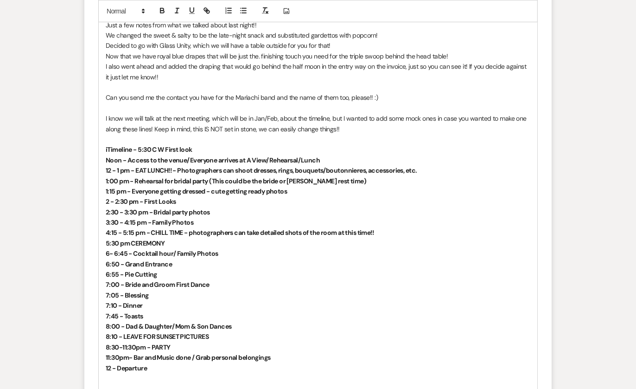
click at [107, 147] on strong "iTimeline - 5:30 C W First look" at bounding box center [149, 149] width 87 height 8
click at [131, 271] on strong "6:55 - Pie Cutting" at bounding box center [131, 274] width 51 height 8
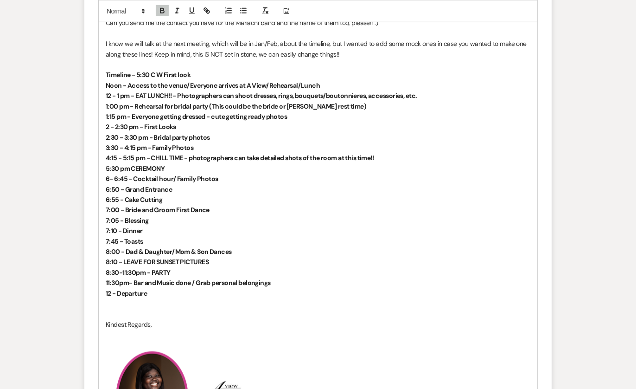
scroll to position [640, 0]
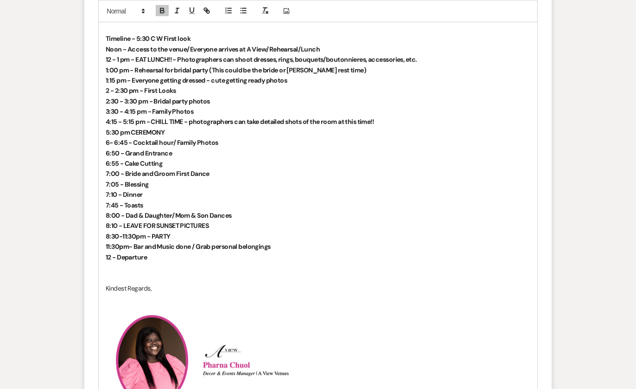
click at [253, 272] on p at bounding box center [318, 277] width 425 height 10
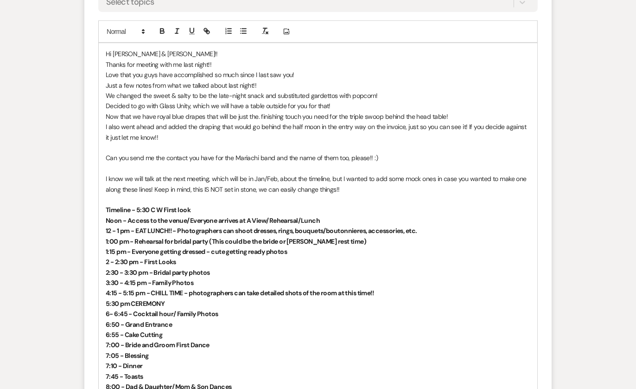
scroll to position [418, 0]
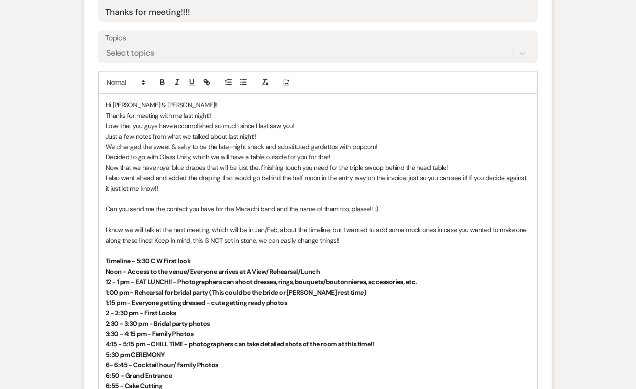
drag, startPoint x: 224, startPoint y: 307, endPoint x: 102, endPoint y: 96, distance: 243.3
copy div "Hi [PERSON_NAME] & [PERSON_NAME]!! Thanks for meeting with me last night!! Love…"
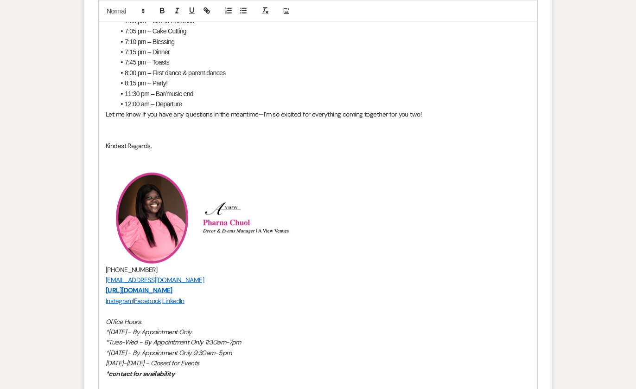
scroll to position [981, 0]
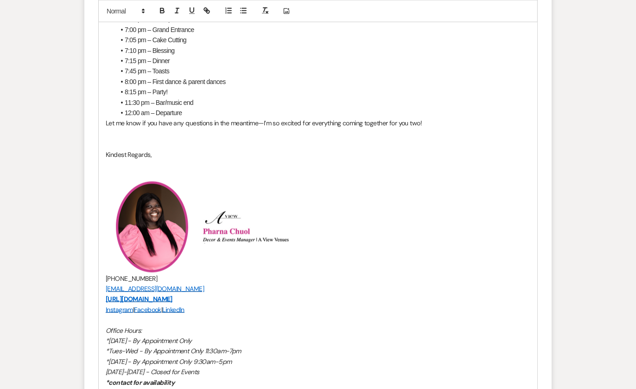
click at [371, 140] on p at bounding box center [318, 144] width 425 height 10
click at [259, 121] on p "Let me know if you have any questions in the meantime—I’m so excited for everyt…" at bounding box center [318, 123] width 425 height 10
click at [214, 110] on li "12:00 am – Departure" at bounding box center [323, 113] width 416 height 10
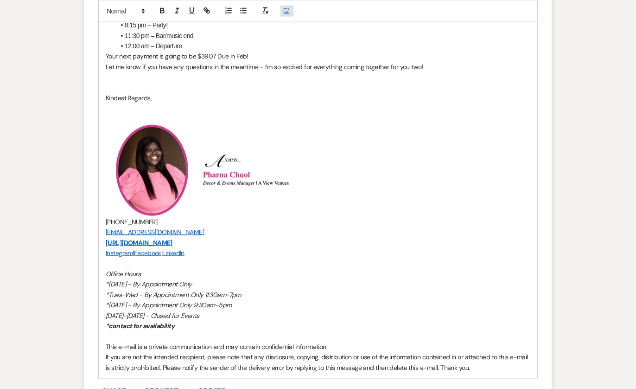
scroll to position [1029, 0]
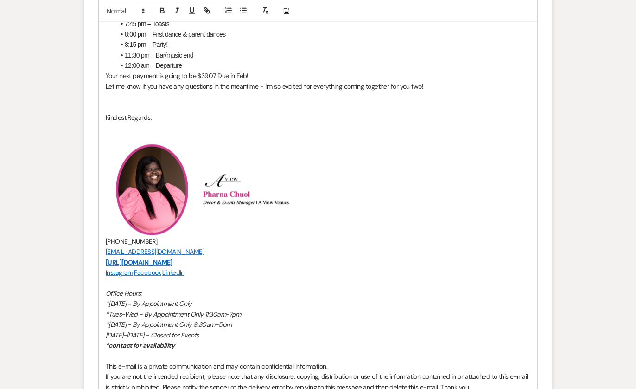
drag, startPoint x: 259, startPoint y: 72, endPoint x: 105, endPoint y: 74, distance: 153.5
click at [280, 201] on img "﻿ ﻿" at bounding box center [251, 189] width 103 height 33
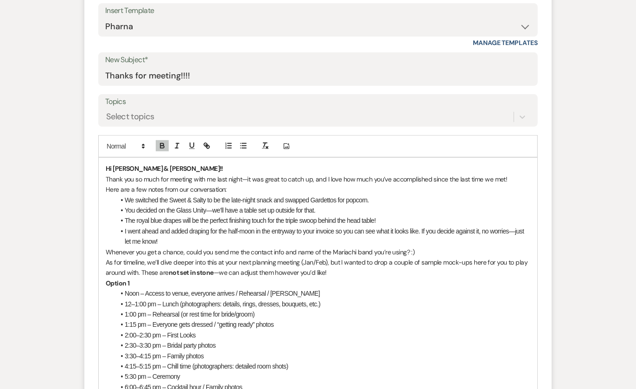
scroll to position [356, 0]
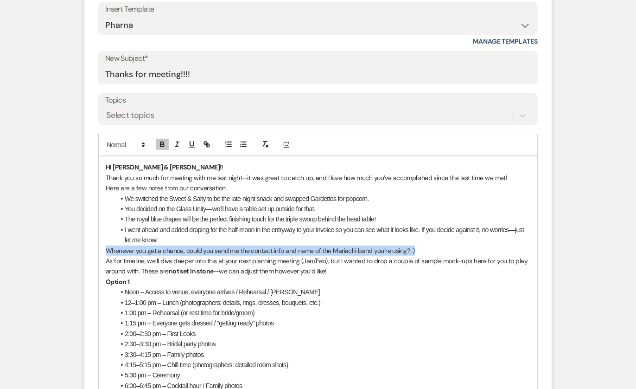
drag, startPoint x: 418, startPoint y: 250, endPoint x: 102, endPoint y: 247, distance: 315.8
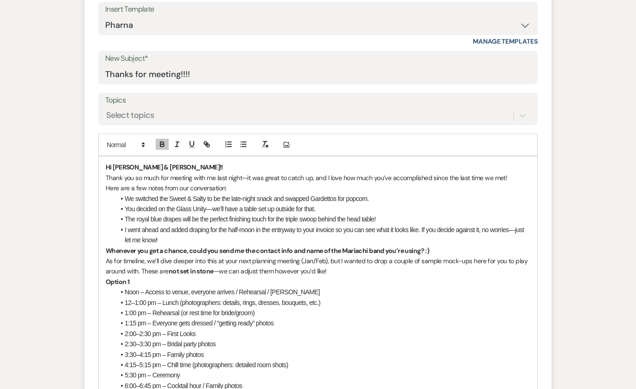
click at [294, 236] on li "I went ahead and added draping for the half-moon in the entryway to your invoic…" at bounding box center [323, 234] width 416 height 21
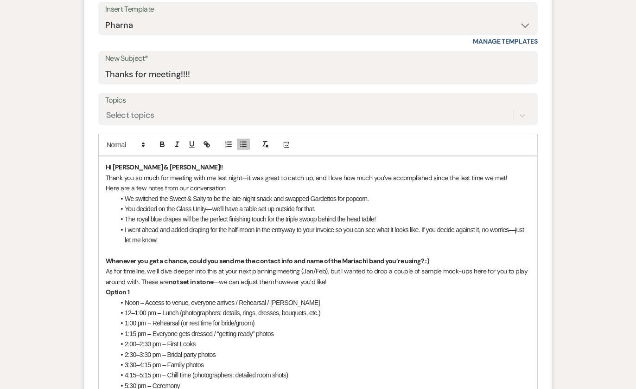
click at [461, 256] on p "Whenever you get a chance, could you send me the contact info and name of the M…" at bounding box center [318, 261] width 425 height 10
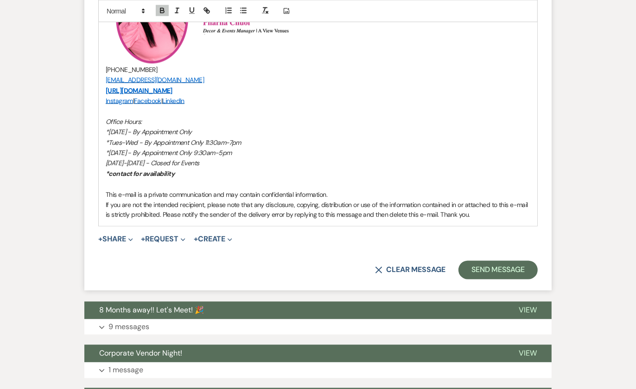
scroll to position [1228, 0]
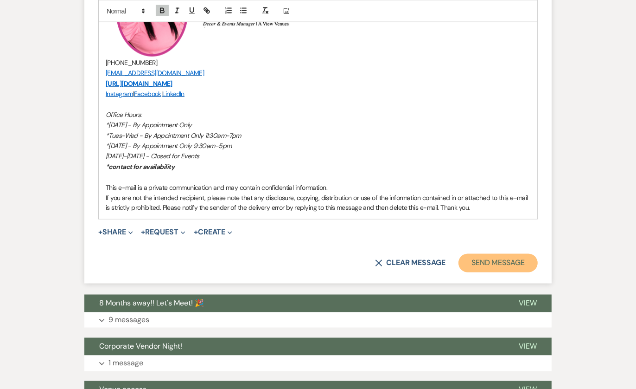
click at [505, 262] on button "Send Message" at bounding box center [498, 263] width 79 height 19
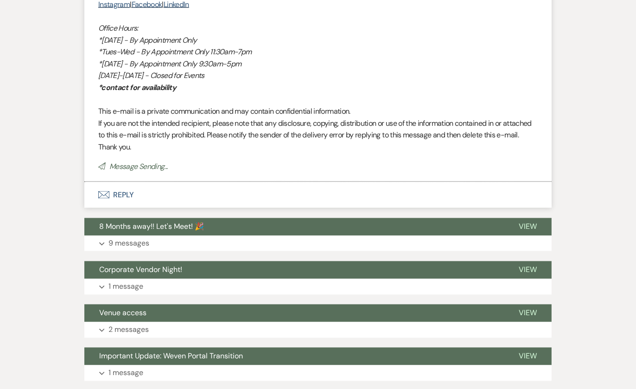
scroll to position [884, 0]
